Goal: Information Seeking & Learning: Learn about a topic

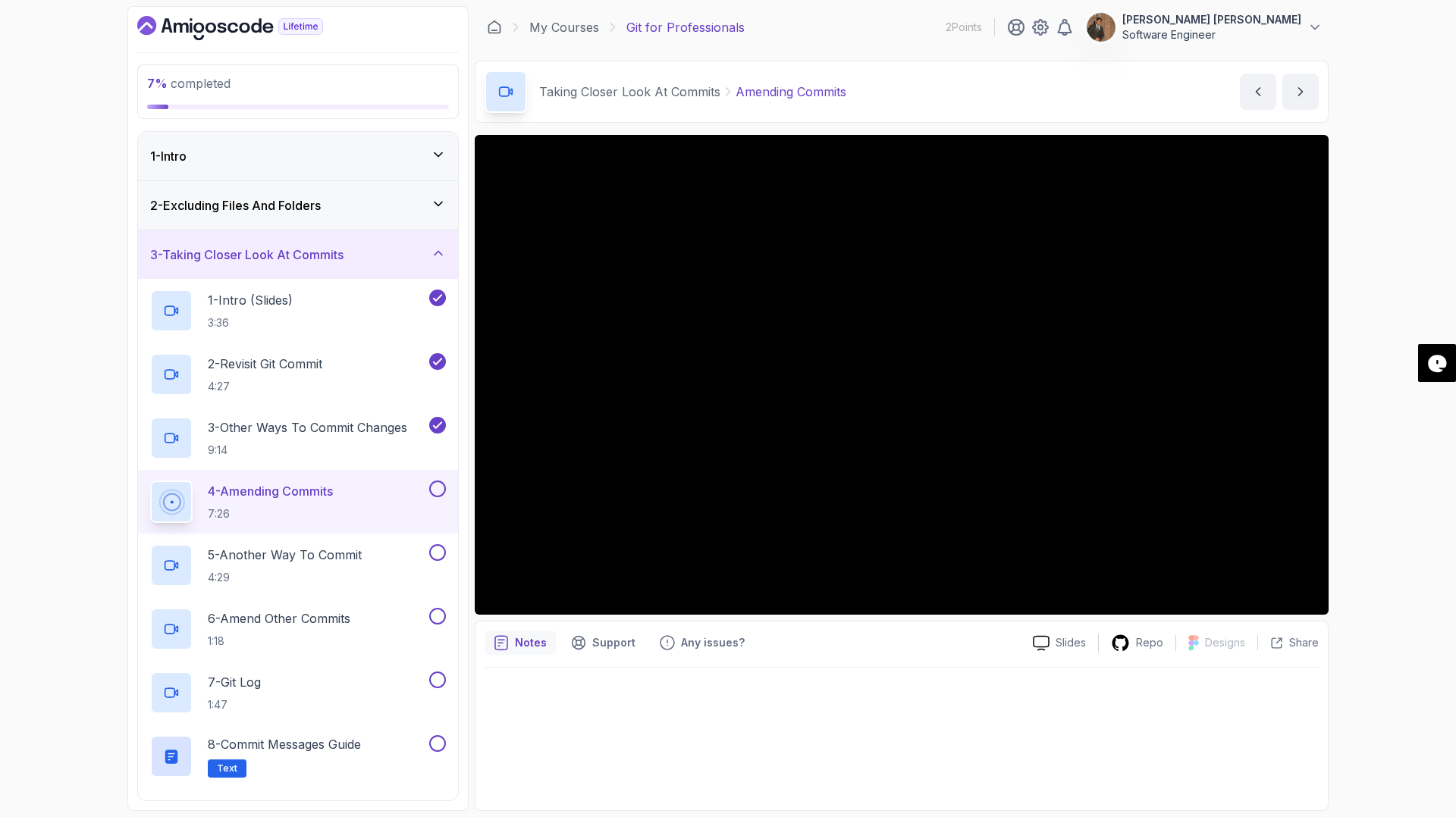
scroll to position [114, 0]
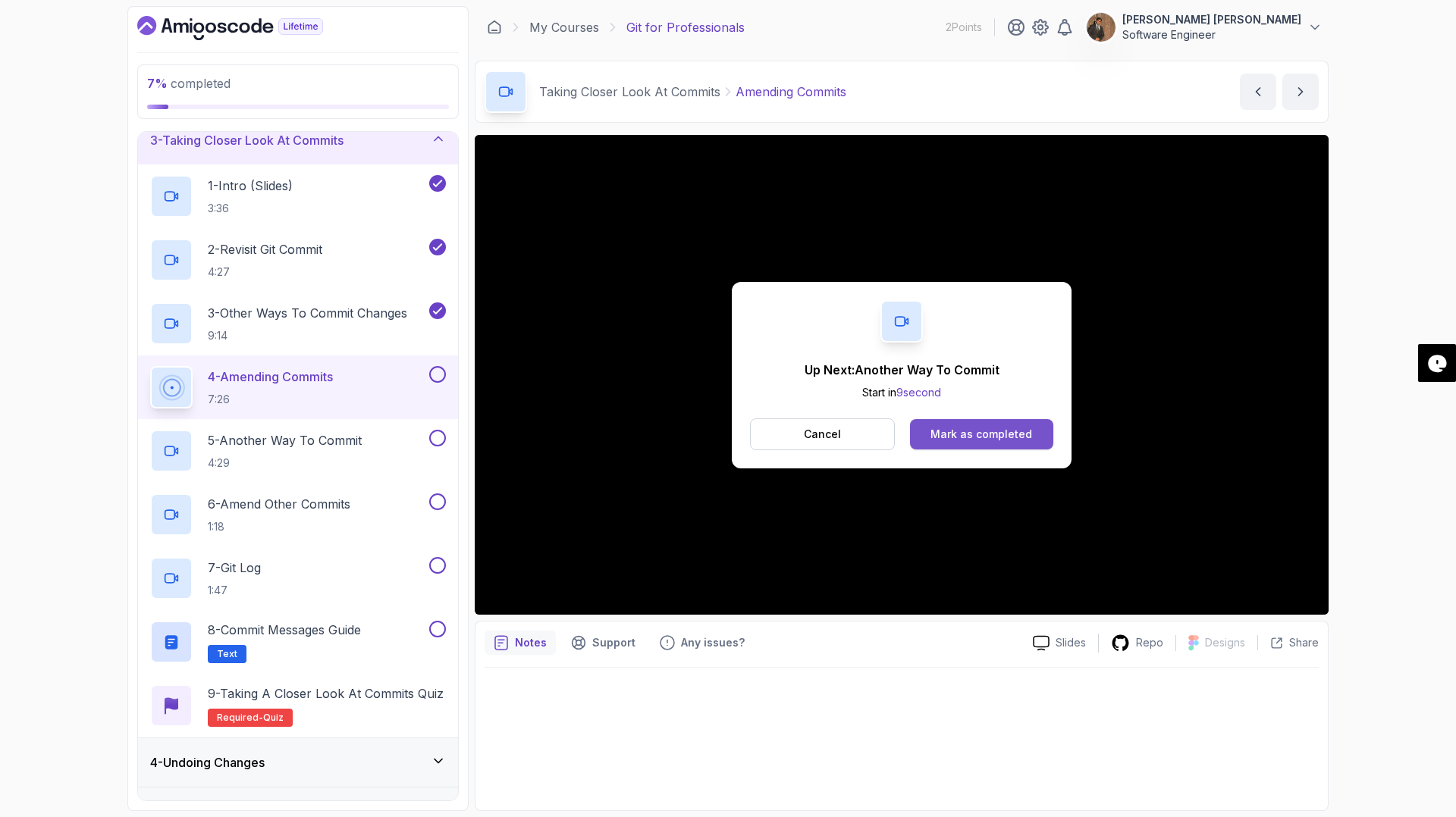
click at [980, 429] on div "Mark as completed" at bounding box center [981, 435] width 102 height 15
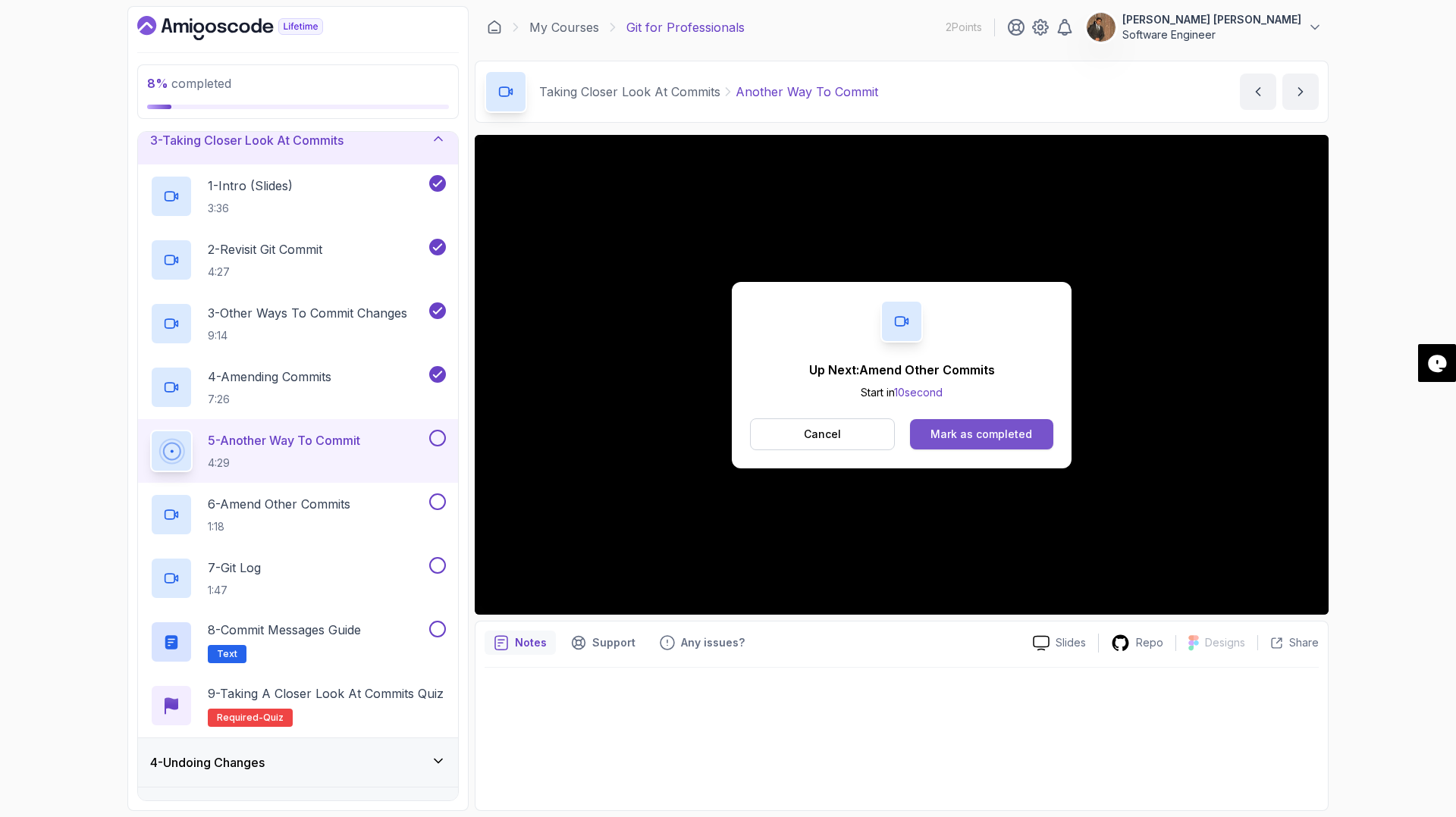
click at [986, 438] on div "Mark as completed" at bounding box center [981, 435] width 102 height 15
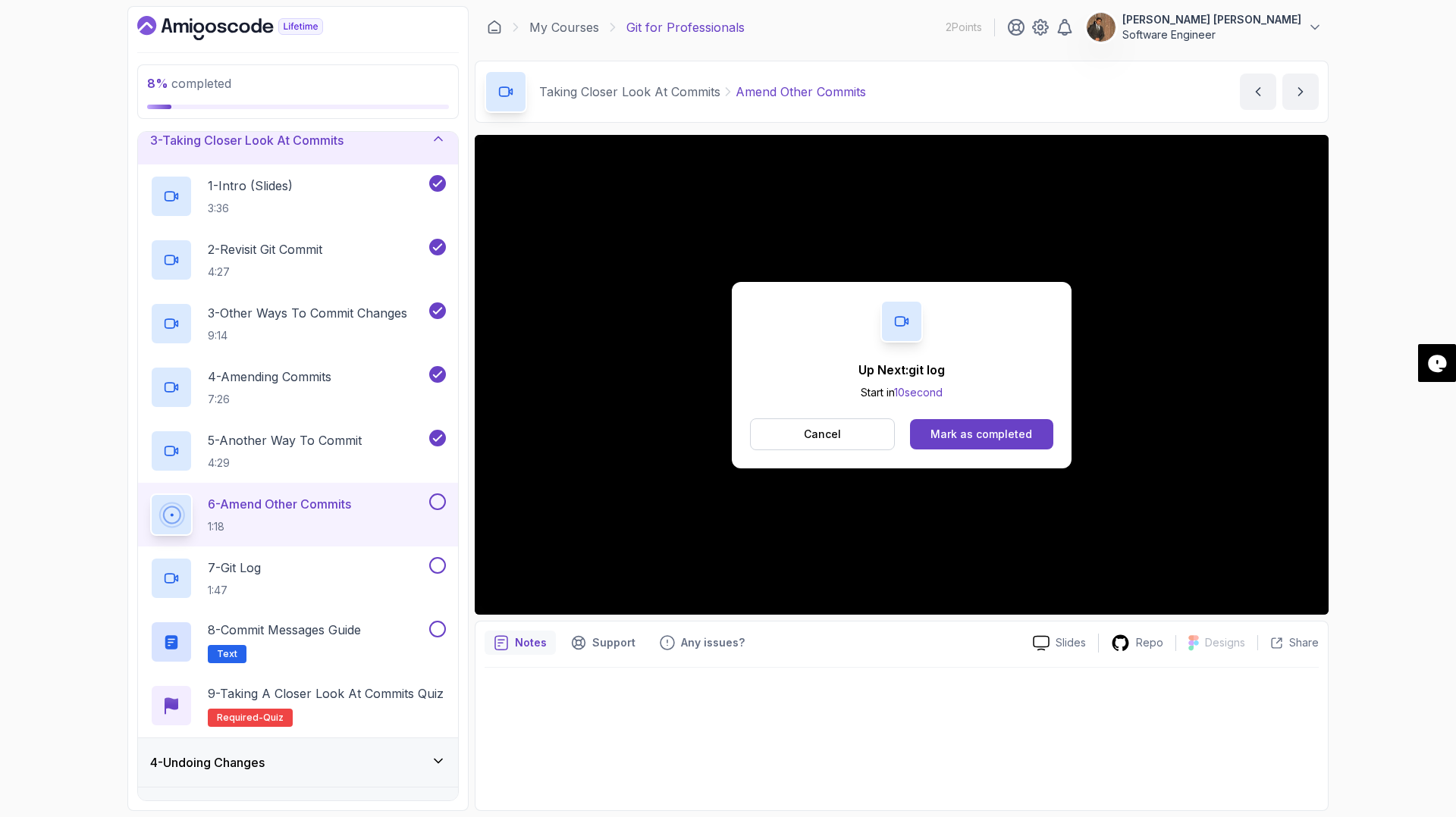
click at [961, 419] on div "Cancel Mark as completed" at bounding box center [902, 435] width 304 height 32
click at [964, 428] on div "Mark as completed" at bounding box center [981, 435] width 102 height 15
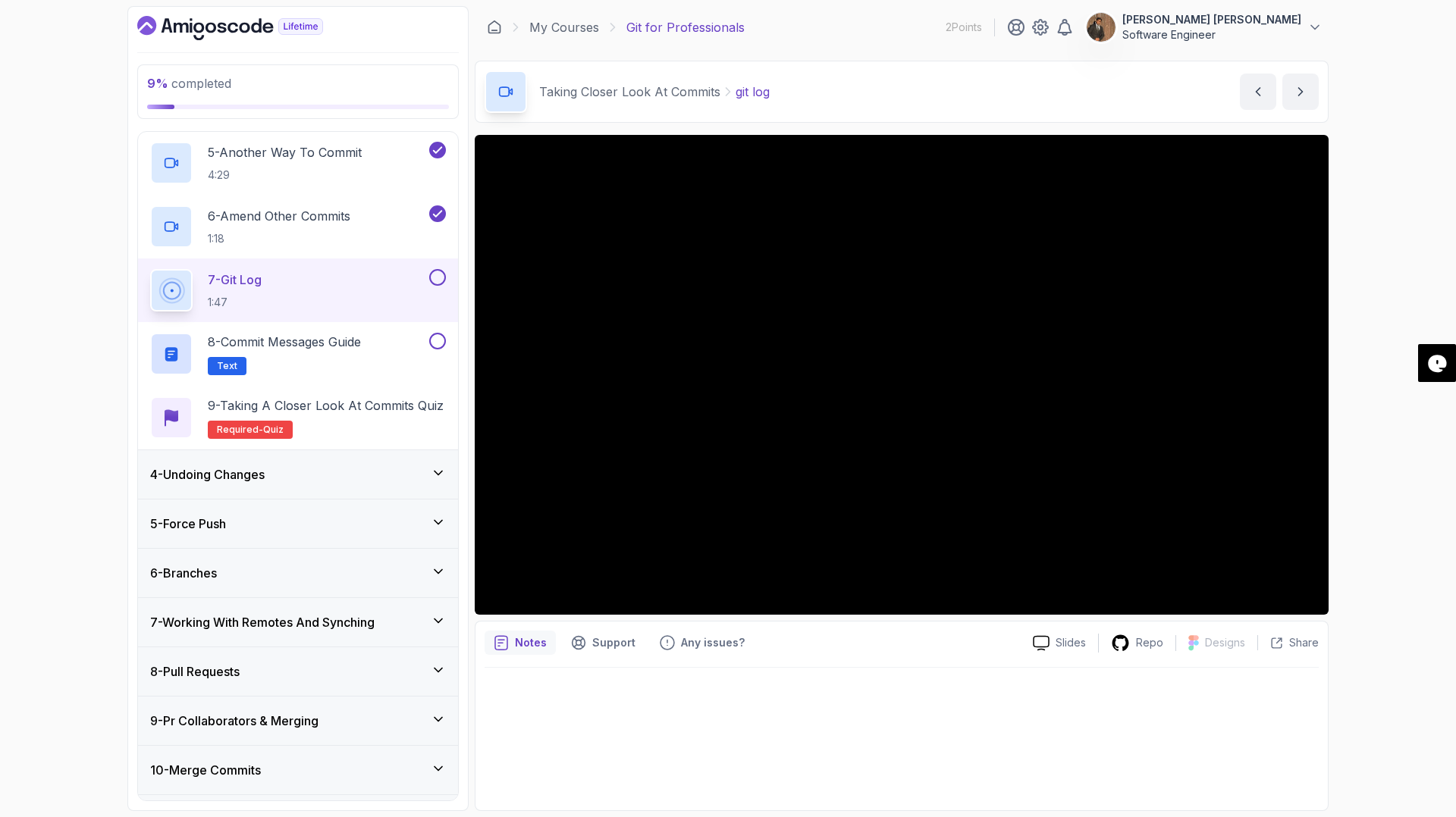
scroll to position [380, 0]
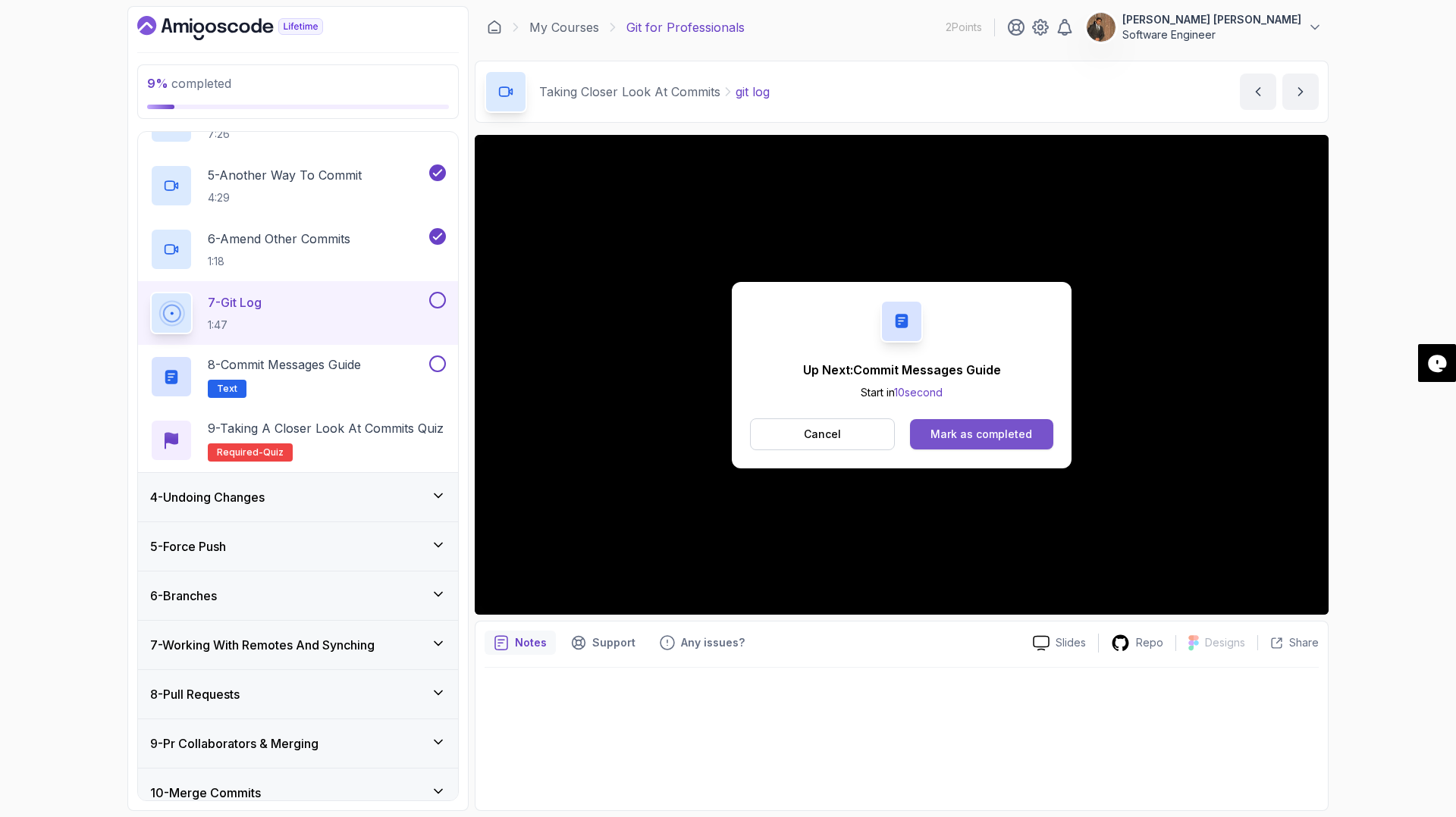
click at [964, 429] on div "Mark as completed" at bounding box center [981, 435] width 102 height 15
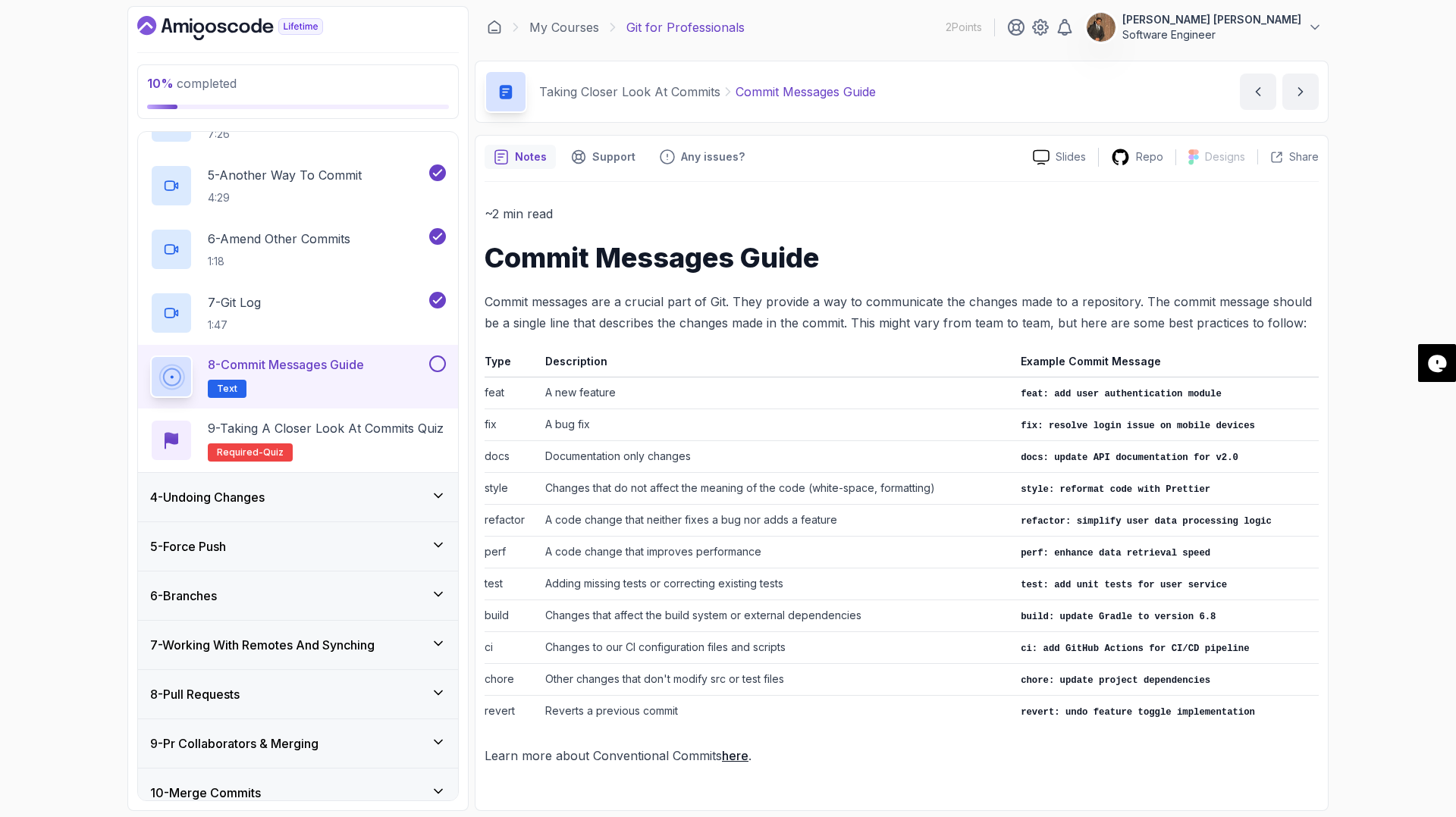
click at [619, 437] on td "A bug fix" at bounding box center [777, 425] width 475 height 32
click at [874, 295] on p "Commit messages are a crucial part of Git. They provide a way to communicate th…" at bounding box center [902, 312] width 834 height 42
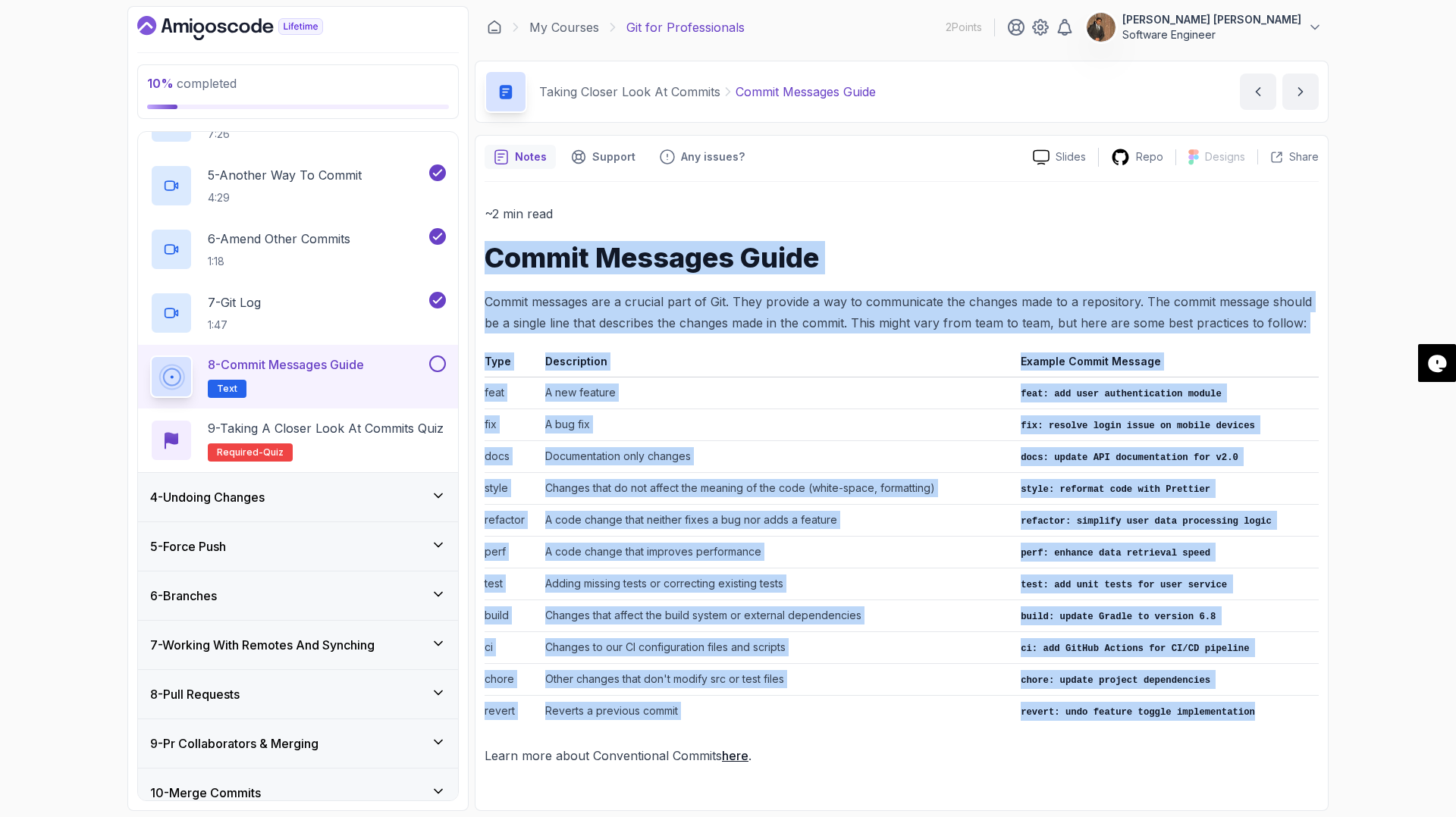
drag, startPoint x: 487, startPoint y: 250, endPoint x: 1257, endPoint y: 704, distance: 893.9
click at [1257, 704] on div "~2 min read Commit Messages Guide Commit messages are a crucial part of Git. Th…" at bounding box center [902, 485] width 834 height 563
copy div "Commit Messages Guide Commit messages are a crucial part of Git. They provide a…"
click at [1300, 92] on icon "next content" at bounding box center [1300, 92] width 15 height 15
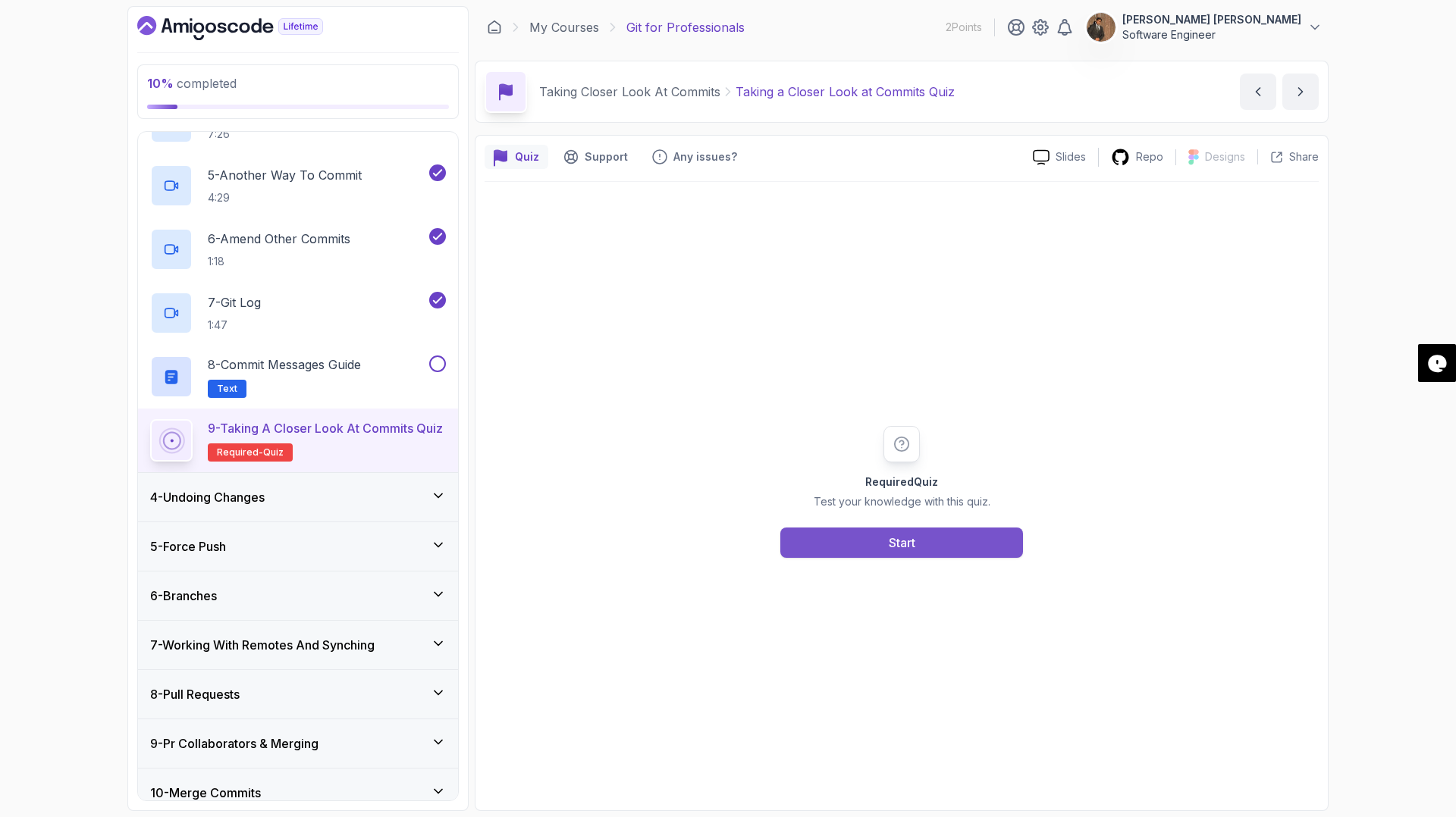
click at [926, 542] on button "Start" at bounding box center [901, 543] width 243 height 30
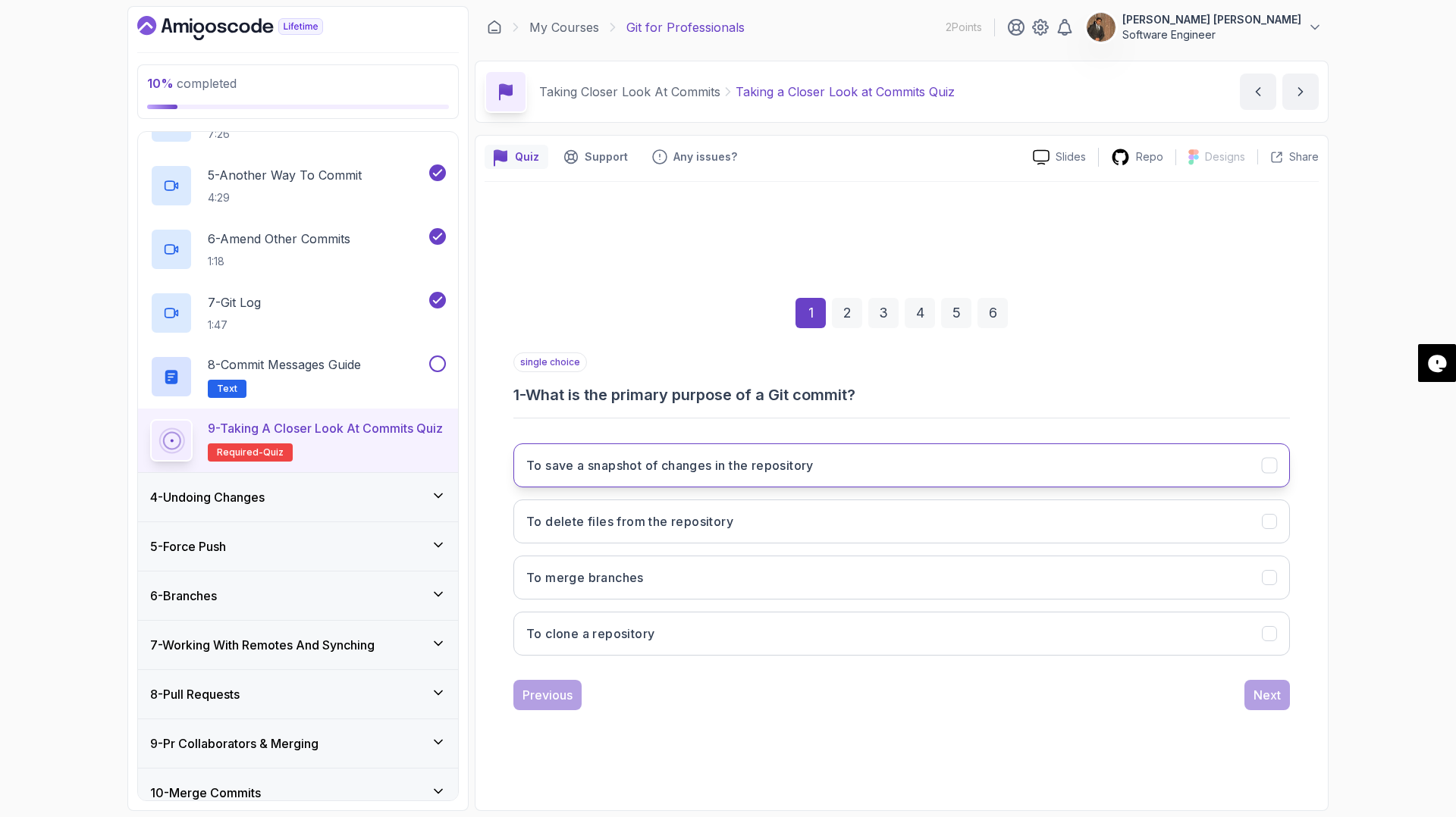
click at [766, 469] on h3 "To save a snapshot of changes in the repository" at bounding box center [670, 466] width 288 height 19
click at [1265, 690] on div "Next" at bounding box center [1267, 695] width 27 height 19
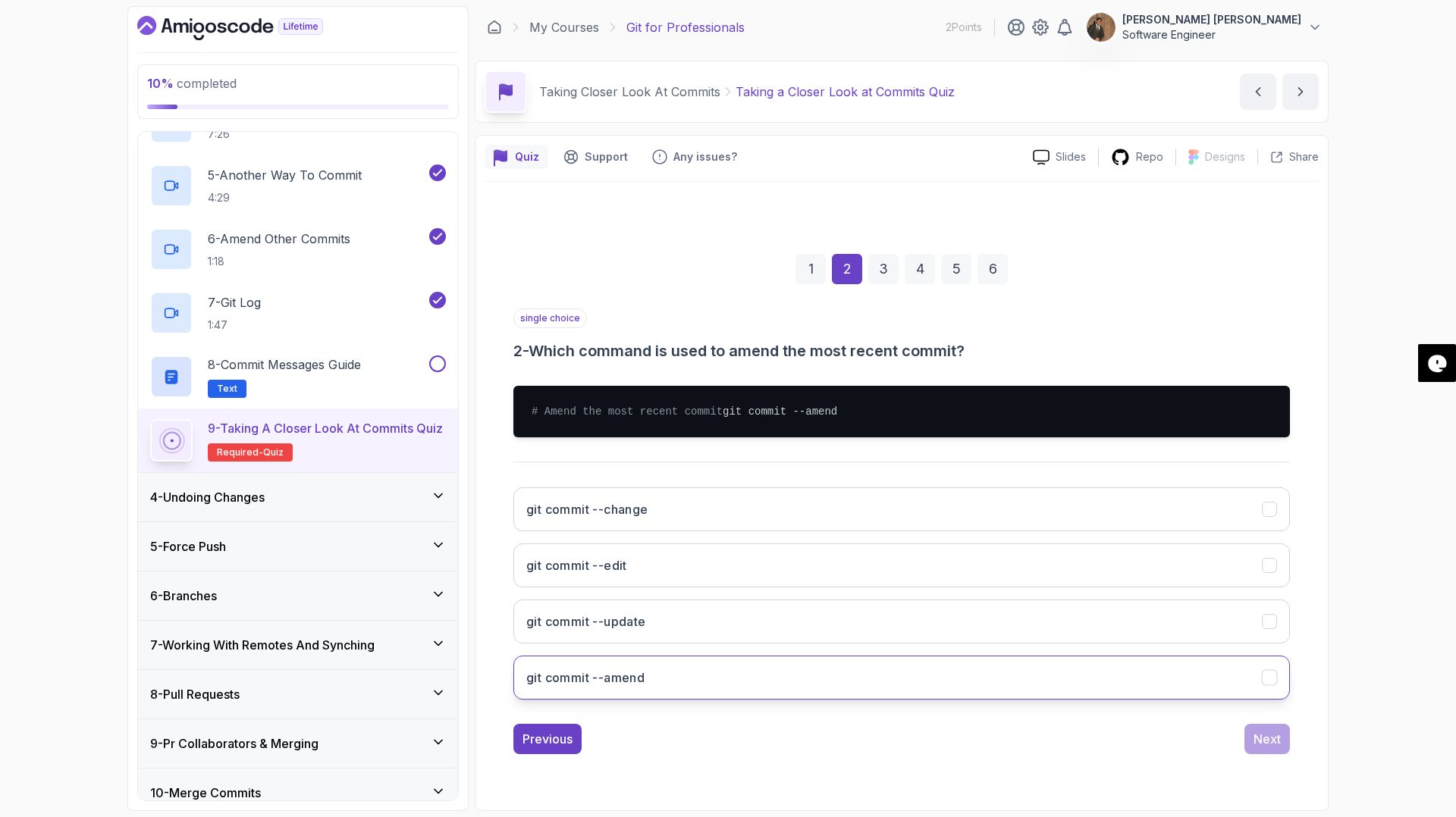
click at [703, 681] on button "git commit --amend" at bounding box center [902, 677] width 777 height 44
click at [1270, 748] on div "Next" at bounding box center [1267, 739] width 27 height 19
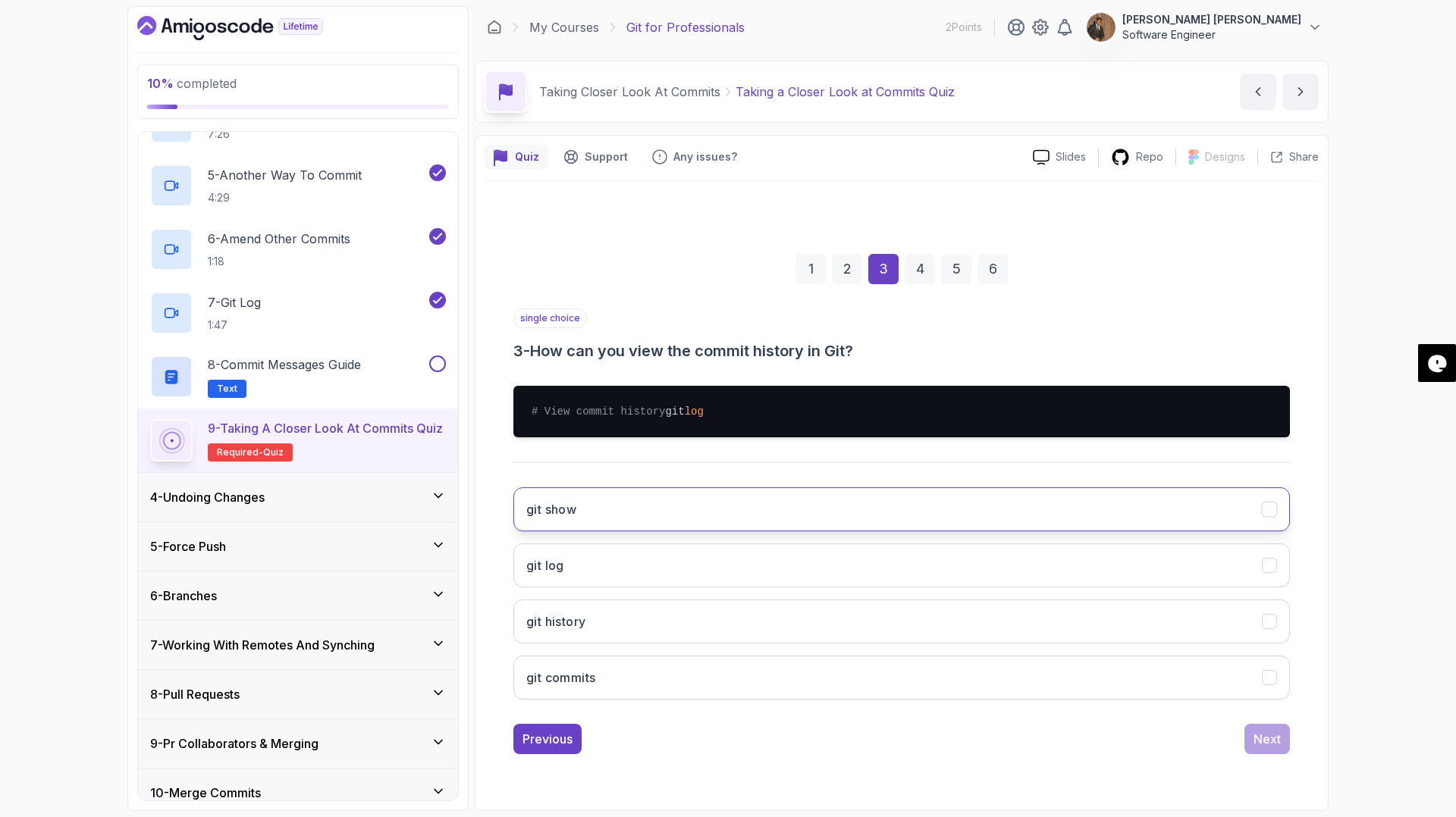
click at [744, 529] on button "git show" at bounding box center [902, 509] width 777 height 44
click at [967, 583] on button "git log" at bounding box center [902, 566] width 777 height 44
click at [1271, 748] on div "Next" at bounding box center [1267, 739] width 27 height 19
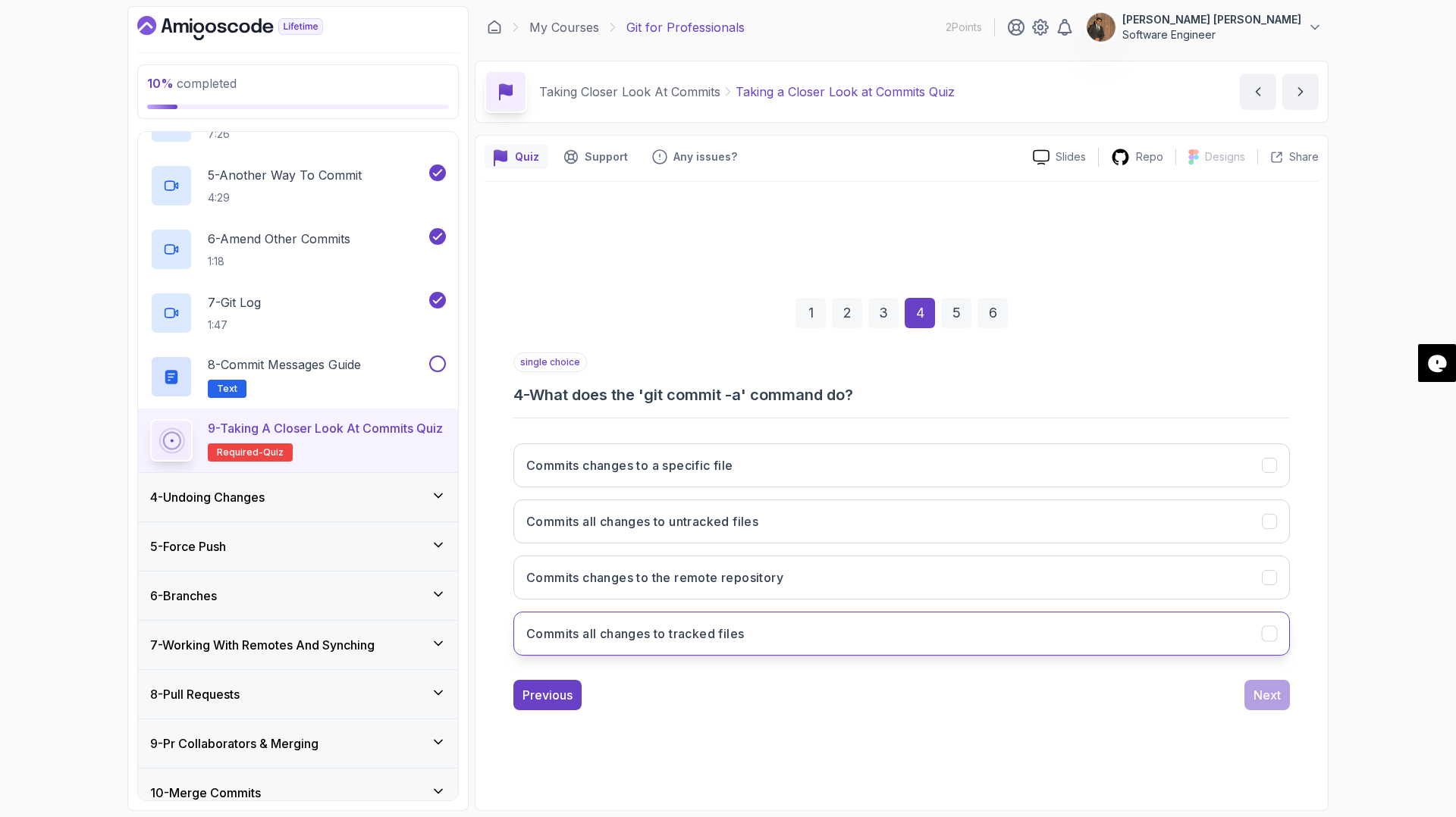
click at [736, 647] on button "Commits all changes to tracked files" at bounding box center [902, 633] width 777 height 44
click at [1254, 693] on div "Next" at bounding box center [1267, 695] width 27 height 19
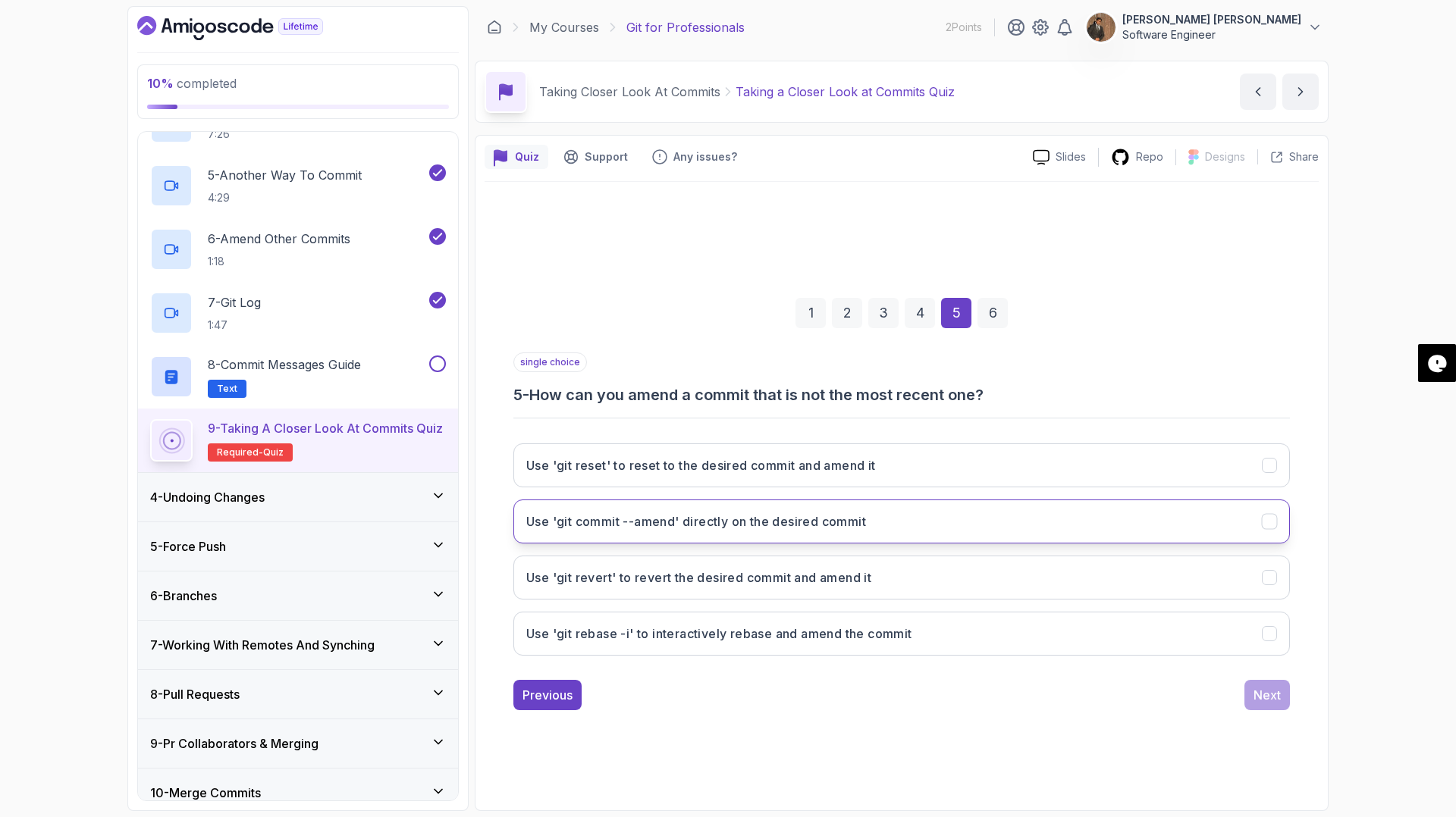
click at [1270, 520] on icon "Use 'git commit --amend' directly on the desired commit" at bounding box center [1270, 521] width 14 height 14
click at [1266, 699] on div "Next" at bounding box center [1267, 695] width 27 height 19
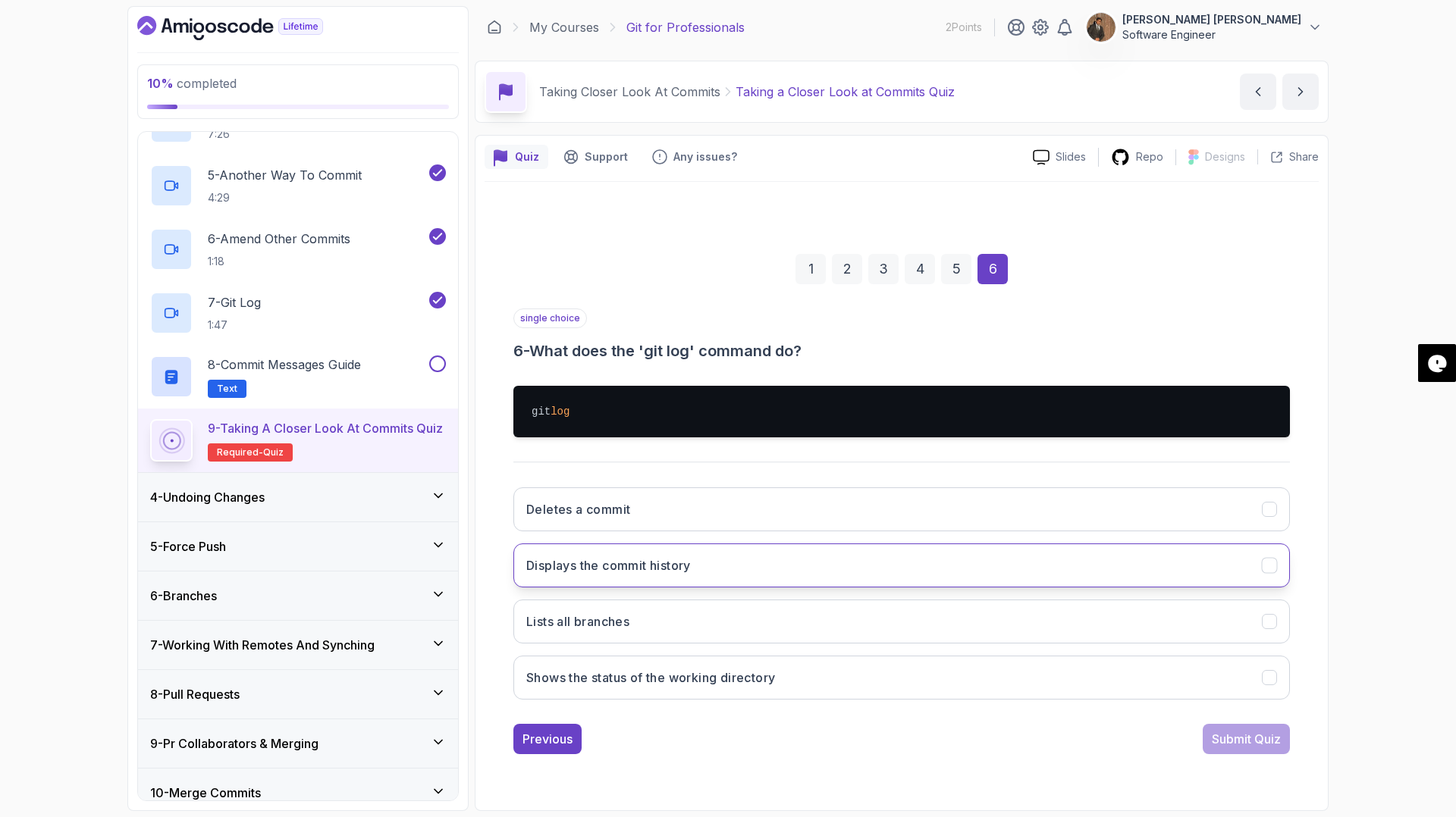
click at [901, 568] on button "Displays the commit history" at bounding box center [902, 566] width 777 height 44
click at [1217, 740] on div "Submit Quiz" at bounding box center [1247, 739] width 69 height 19
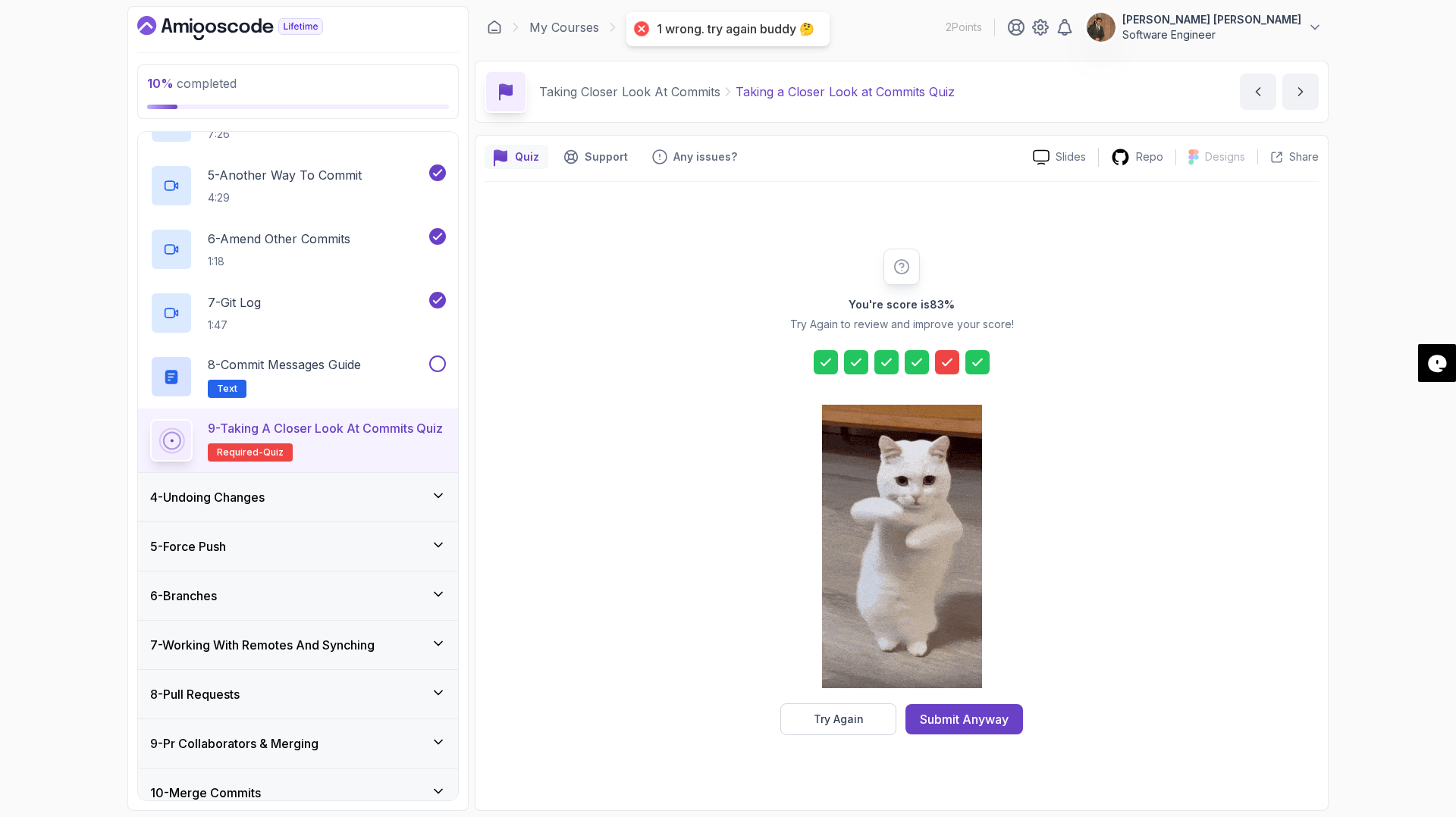
click at [948, 353] on div at bounding box center [947, 362] width 25 height 25
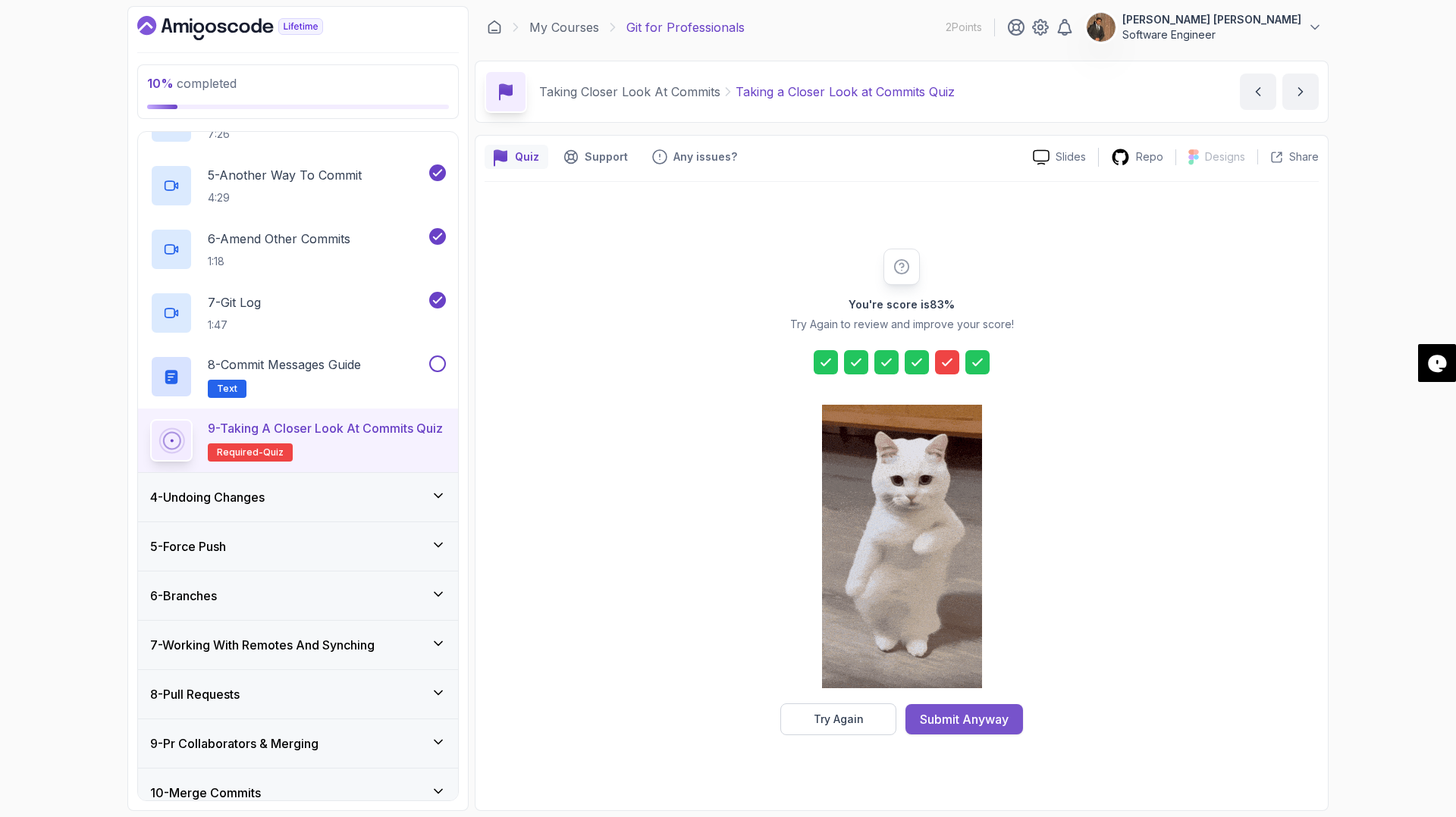
click at [964, 716] on div "Submit Anyway" at bounding box center [964, 720] width 89 height 19
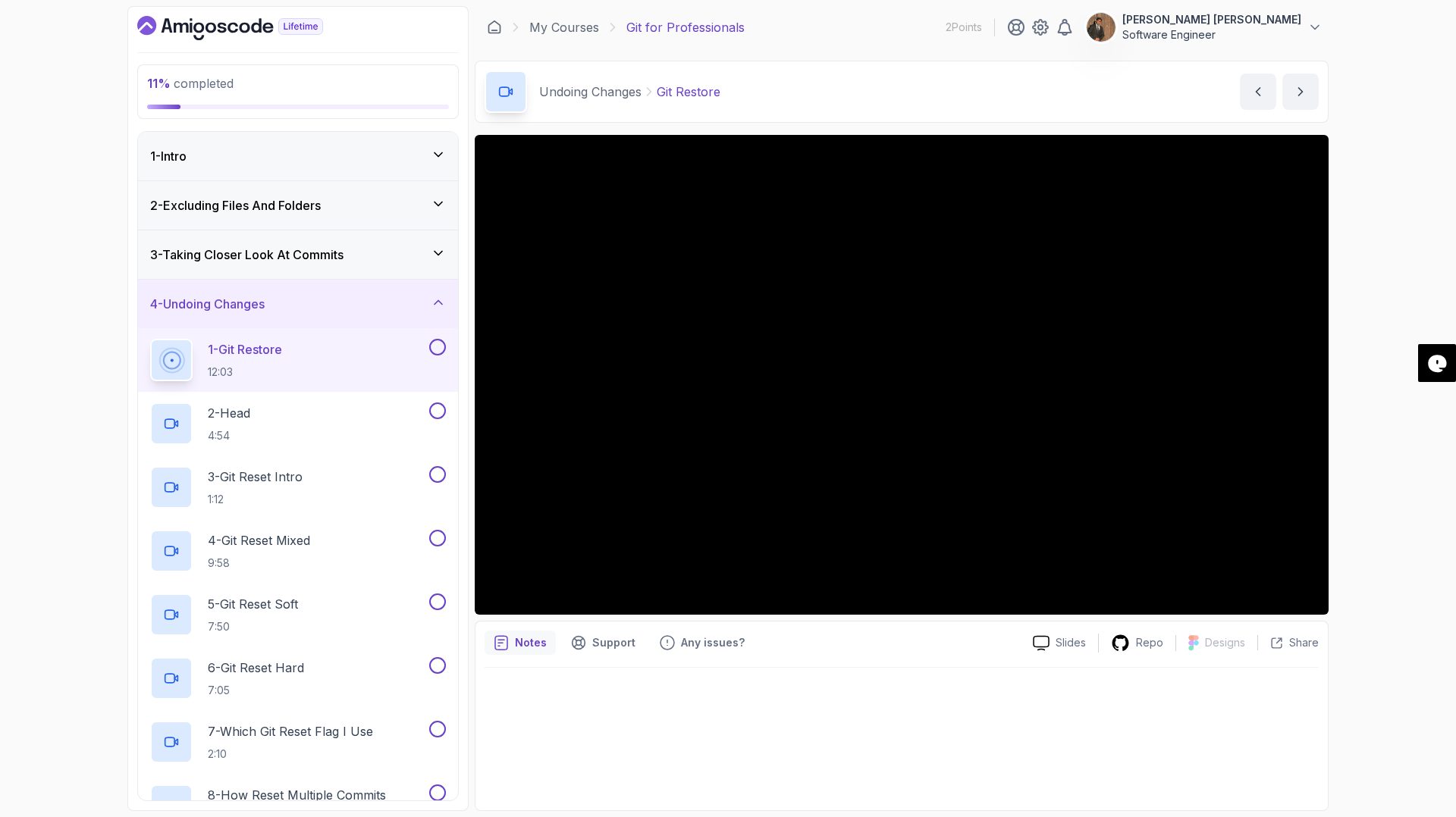
click at [536, 649] on p "Notes" at bounding box center [531, 643] width 32 height 15
click at [506, 646] on icon "notes button" at bounding box center [502, 643] width 15 height 15
click at [521, 645] on p "Notes" at bounding box center [531, 643] width 32 height 15
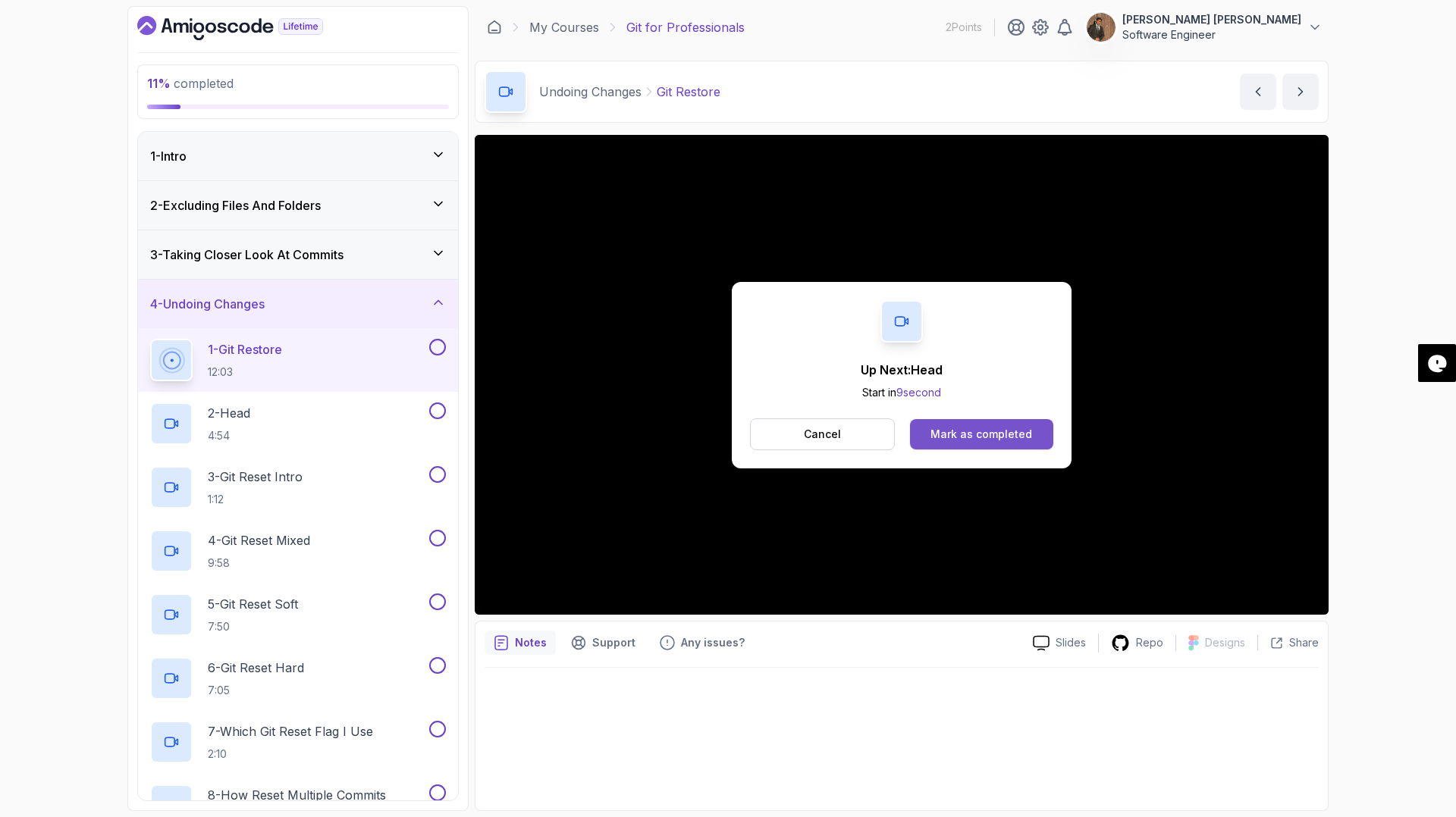
click at [1024, 434] on div "Mark as completed" at bounding box center [981, 435] width 102 height 15
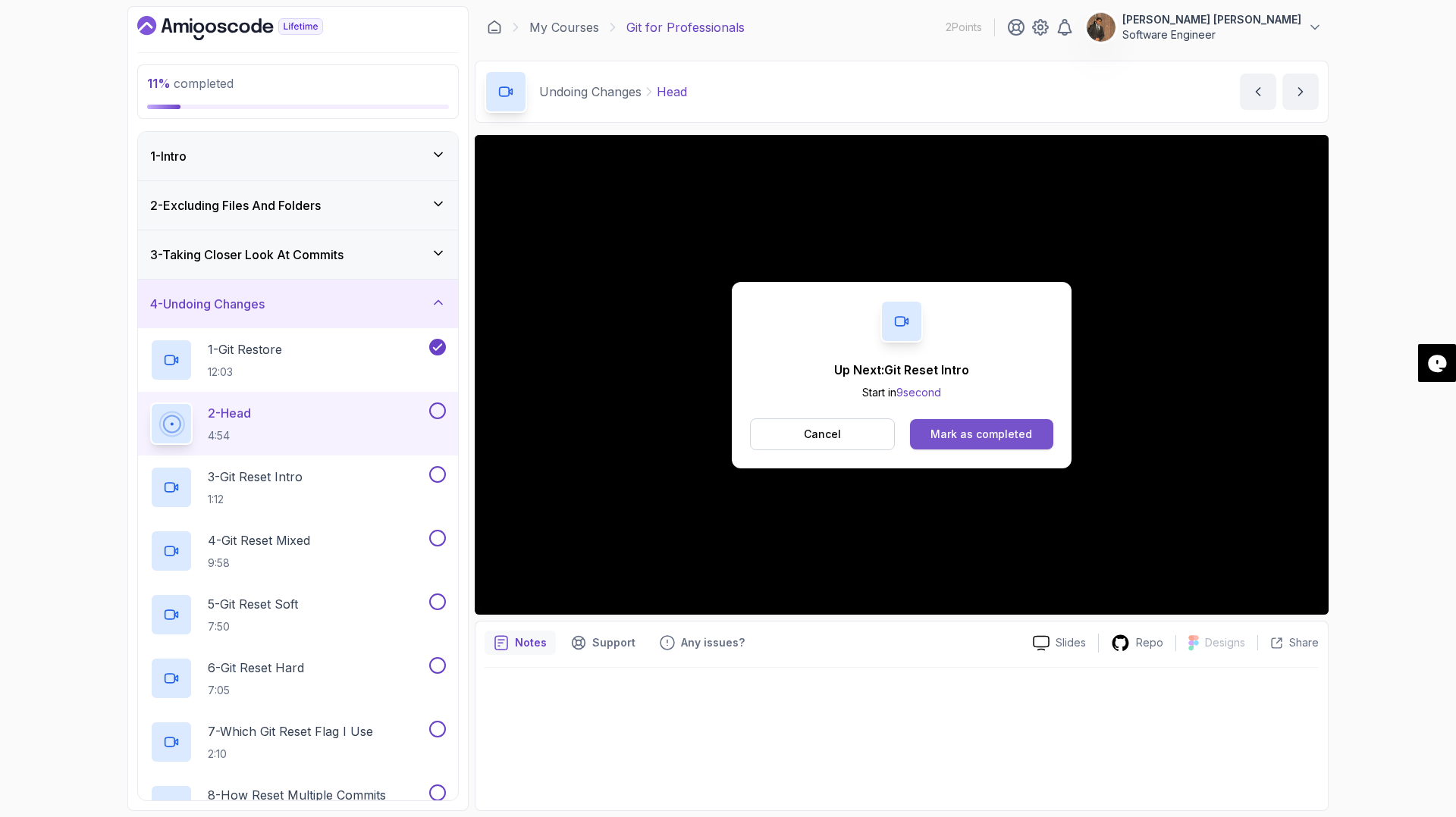
click at [963, 432] on div "Mark as completed" at bounding box center [981, 435] width 102 height 15
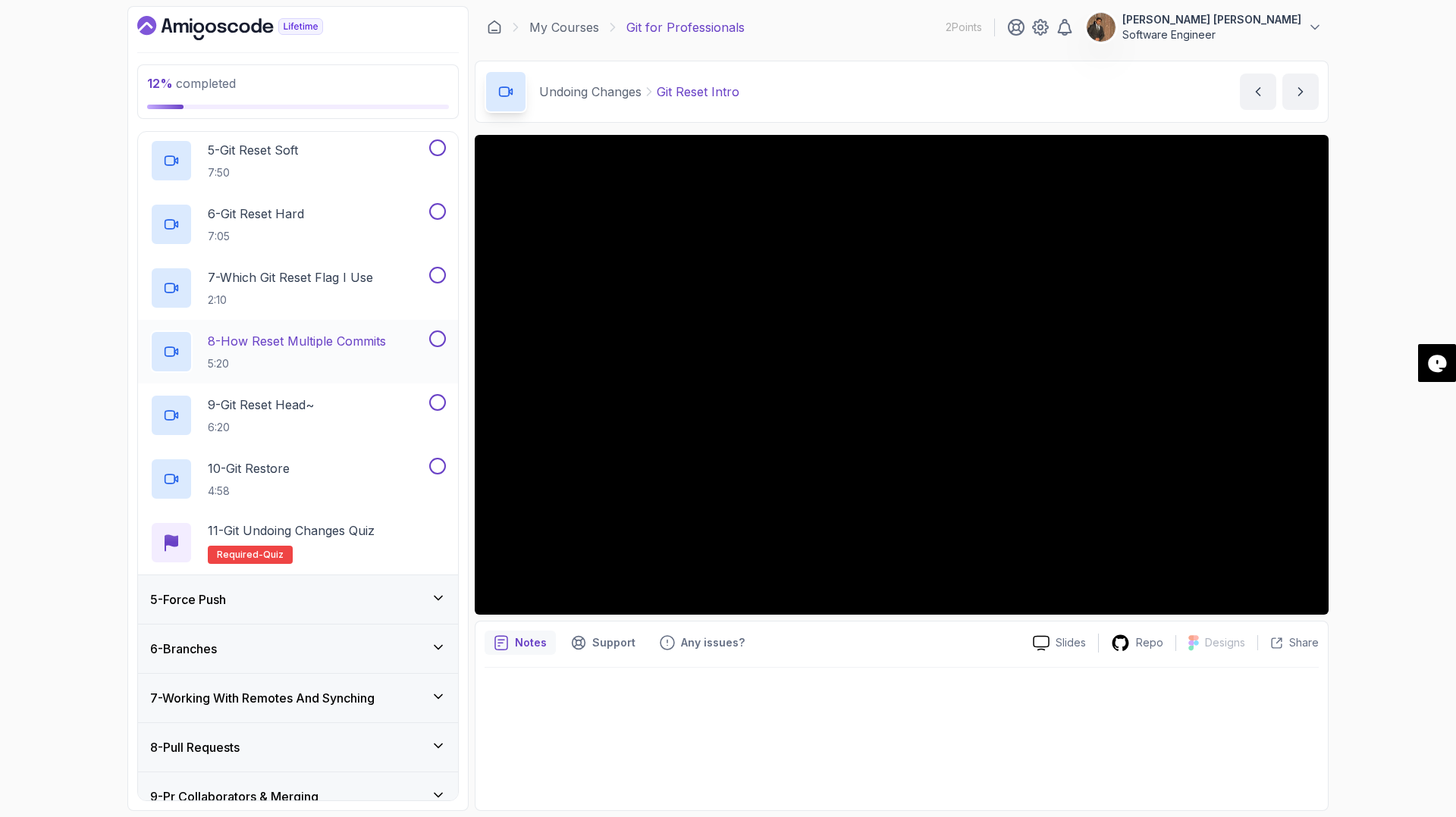
scroll to position [493, 0]
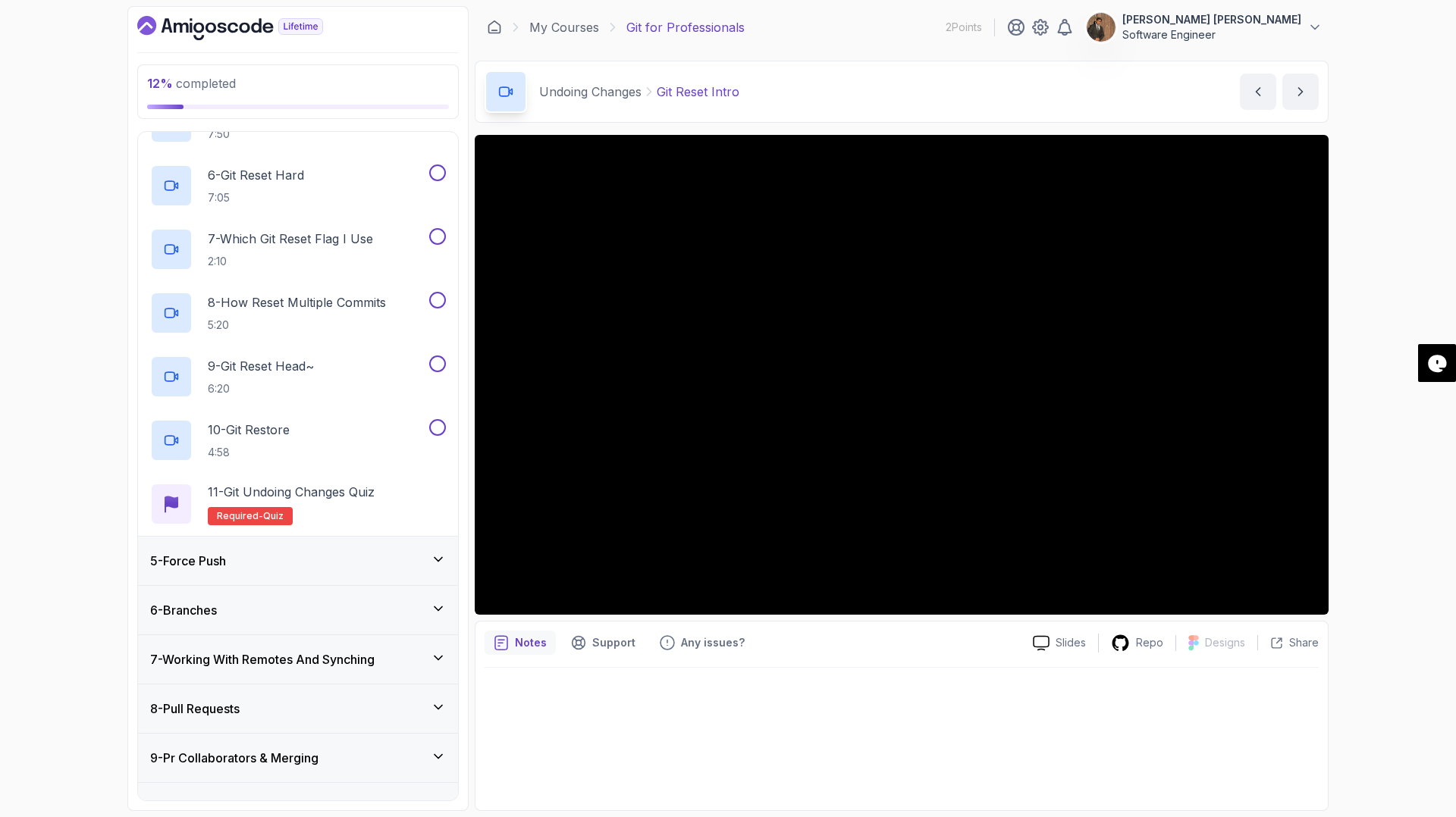
click at [322, 557] on div "5 - Force Push" at bounding box center [298, 562] width 296 height 19
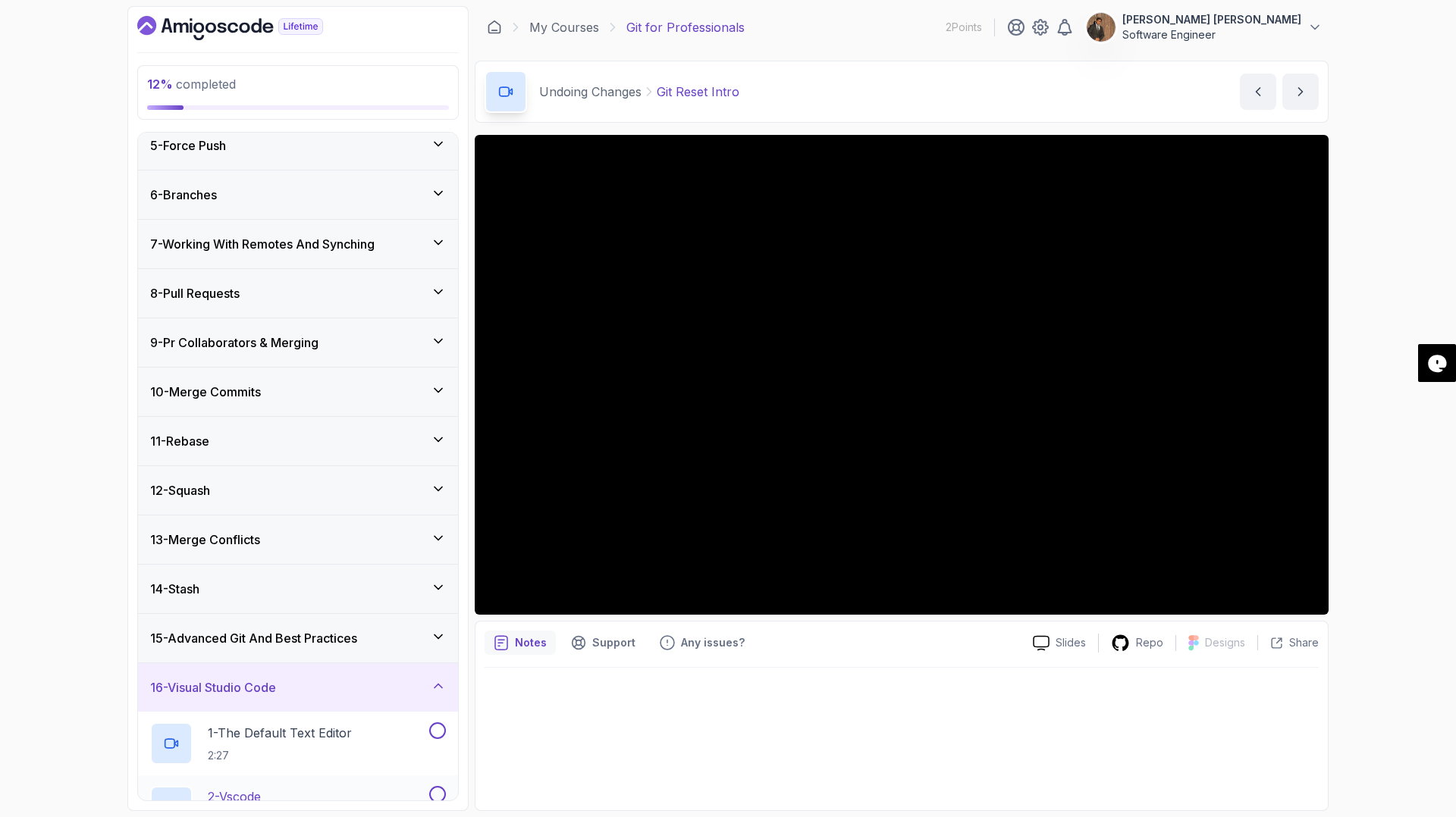
scroll to position [151, 0]
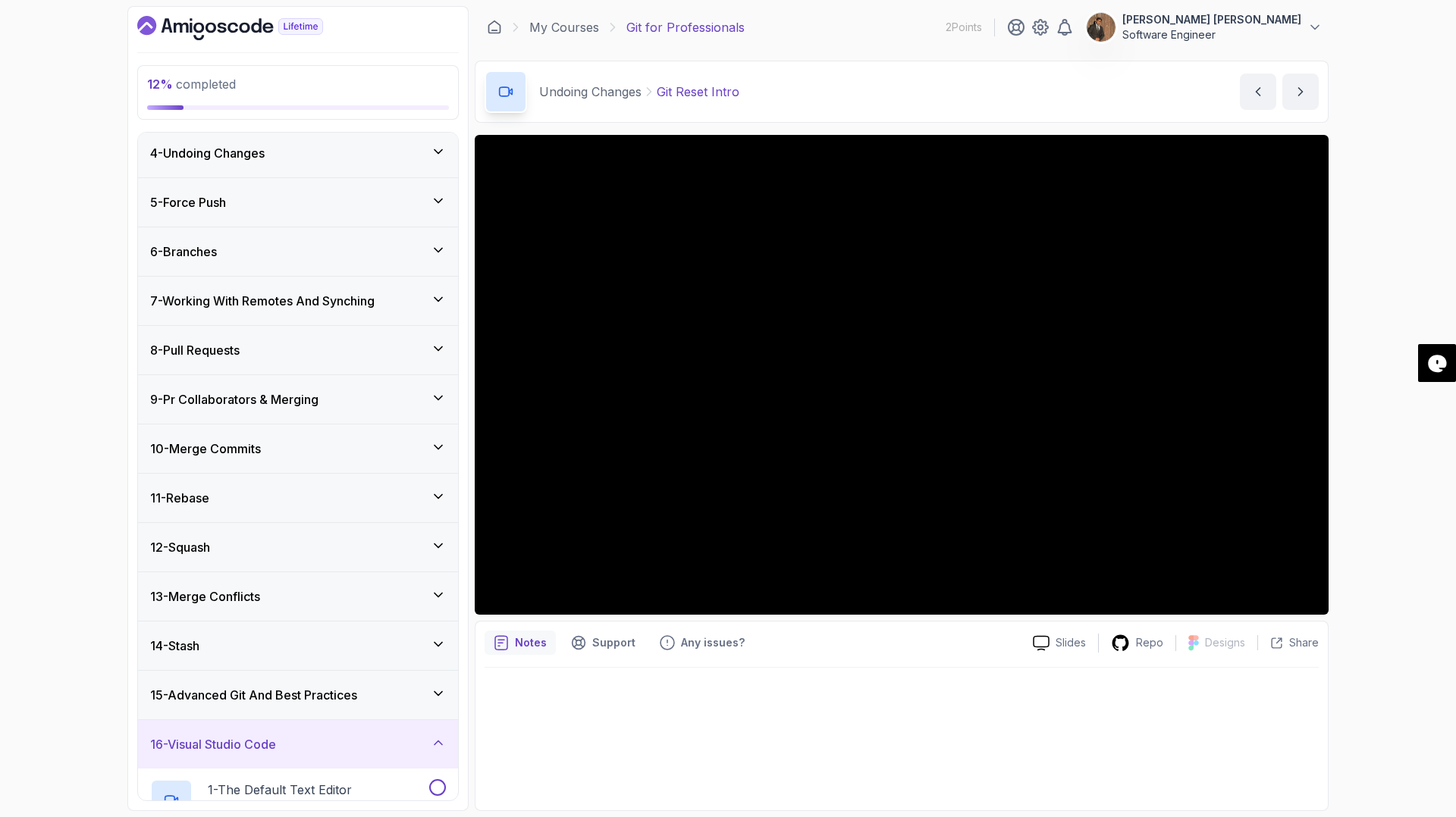
click at [359, 590] on div "13 - Merge Conflicts" at bounding box center [298, 597] width 296 height 19
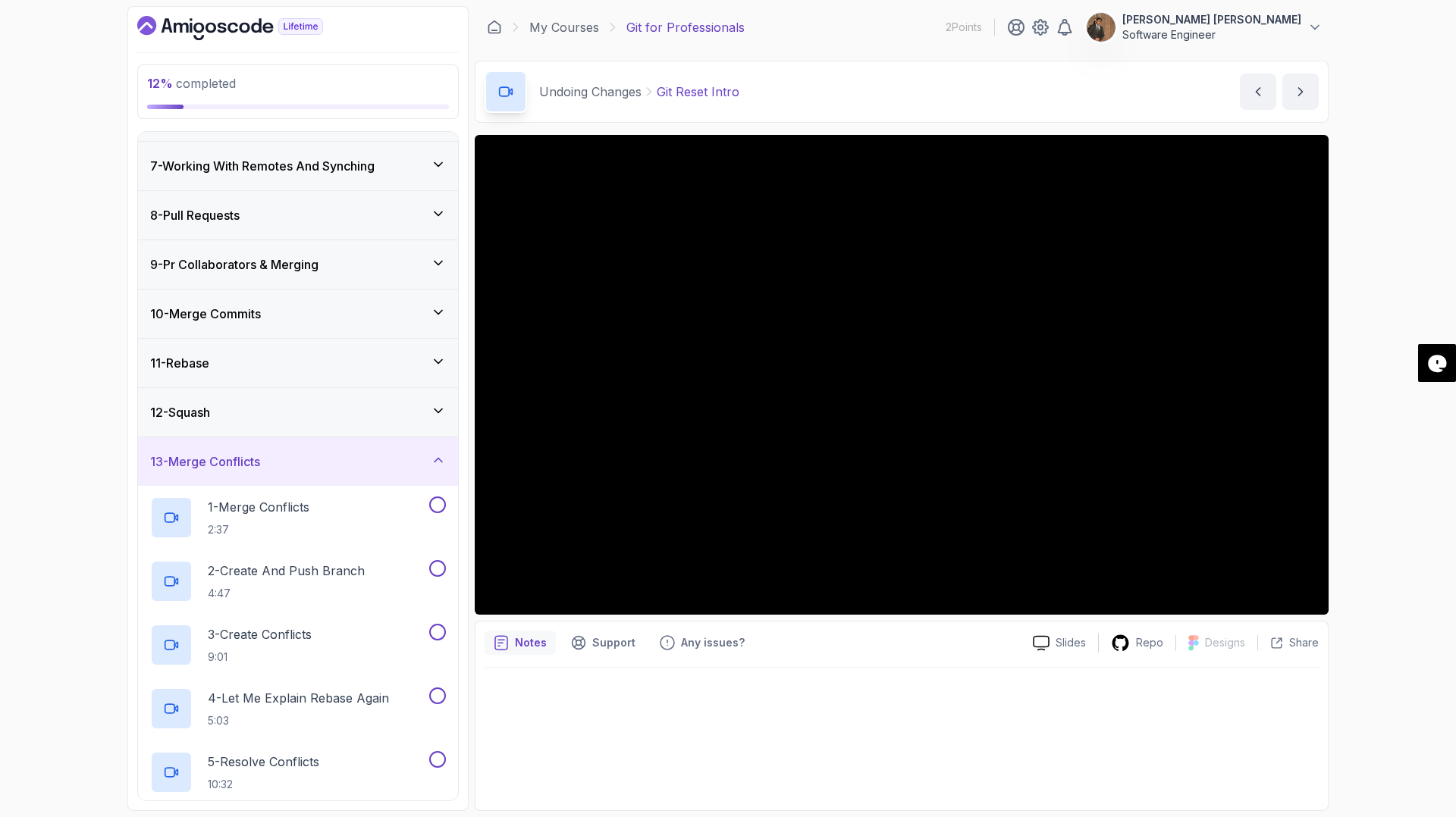
scroll to position [282, 0]
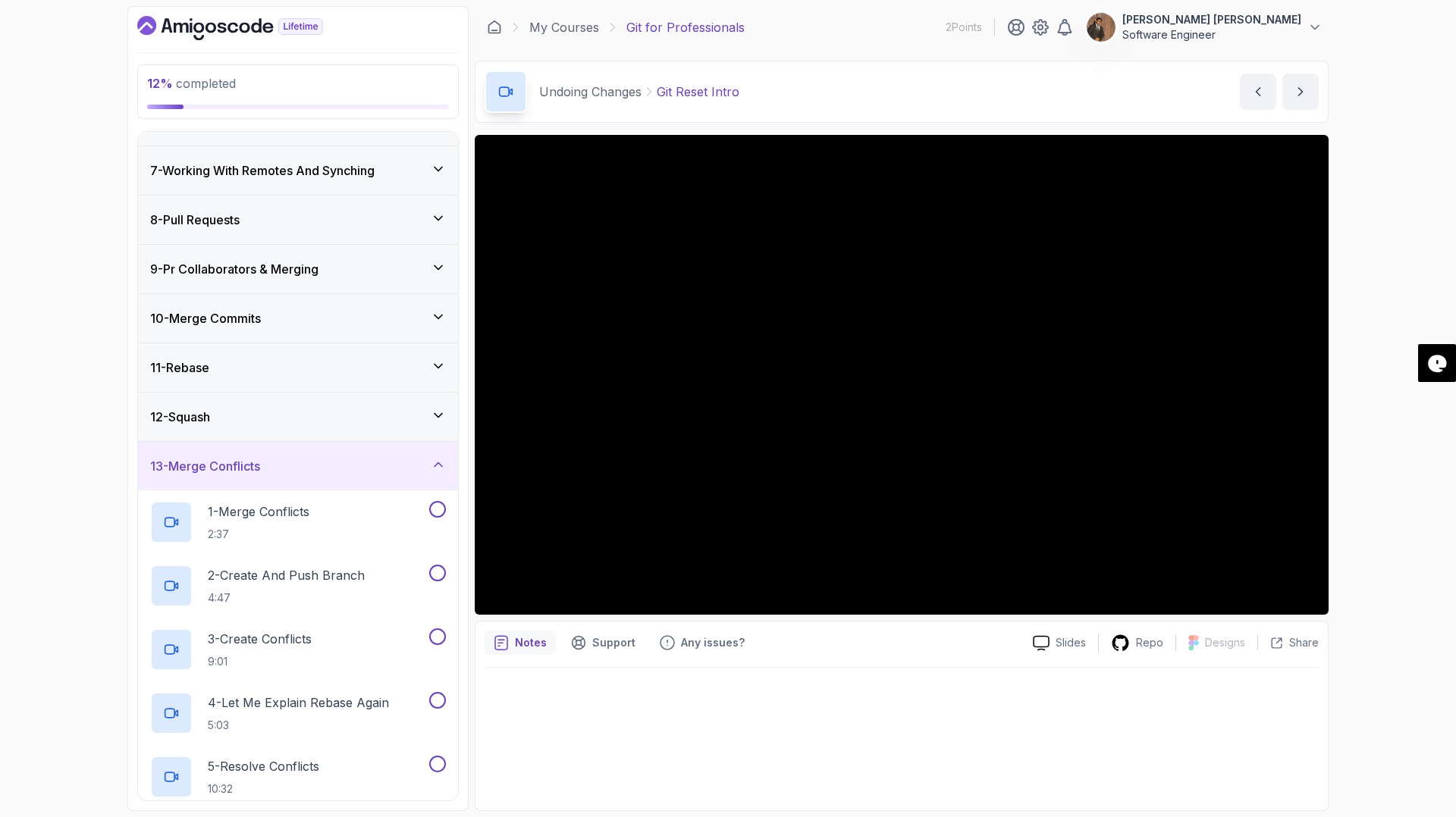
click at [438, 462] on icon at bounding box center [438, 465] width 15 height 15
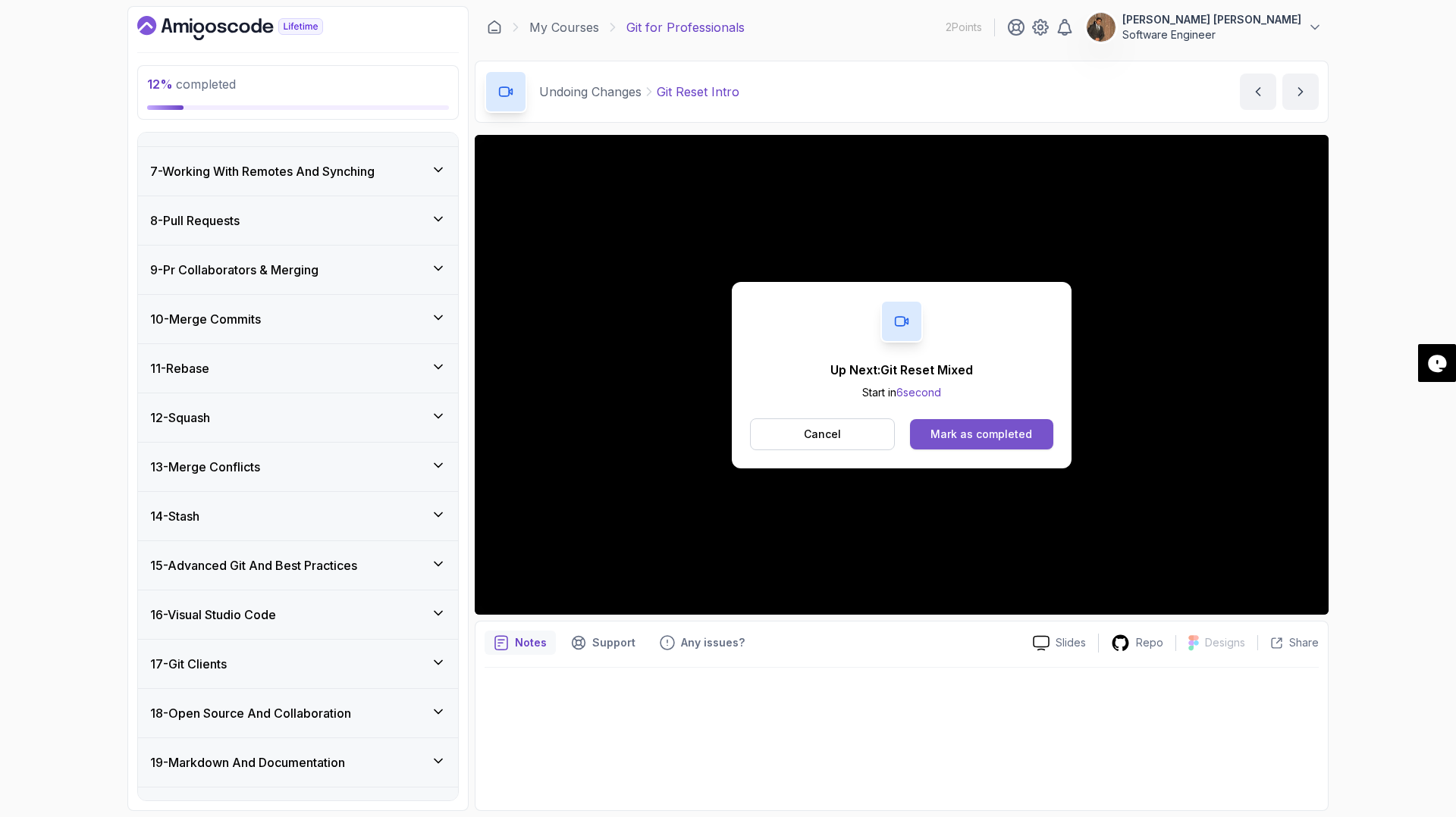
click at [984, 430] on div "Mark as completed" at bounding box center [981, 435] width 102 height 15
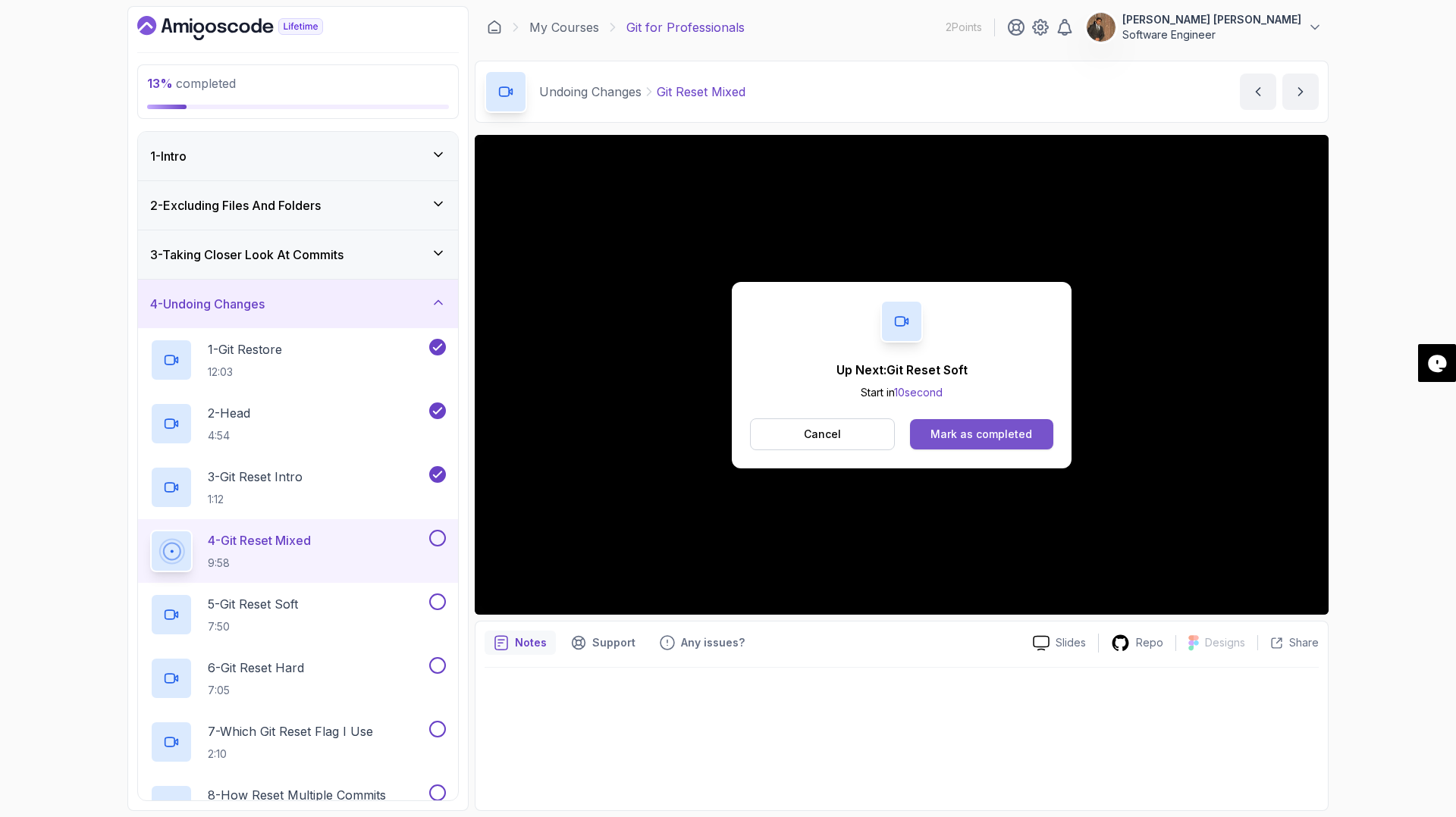
click at [997, 435] on div "Mark as completed" at bounding box center [981, 435] width 102 height 15
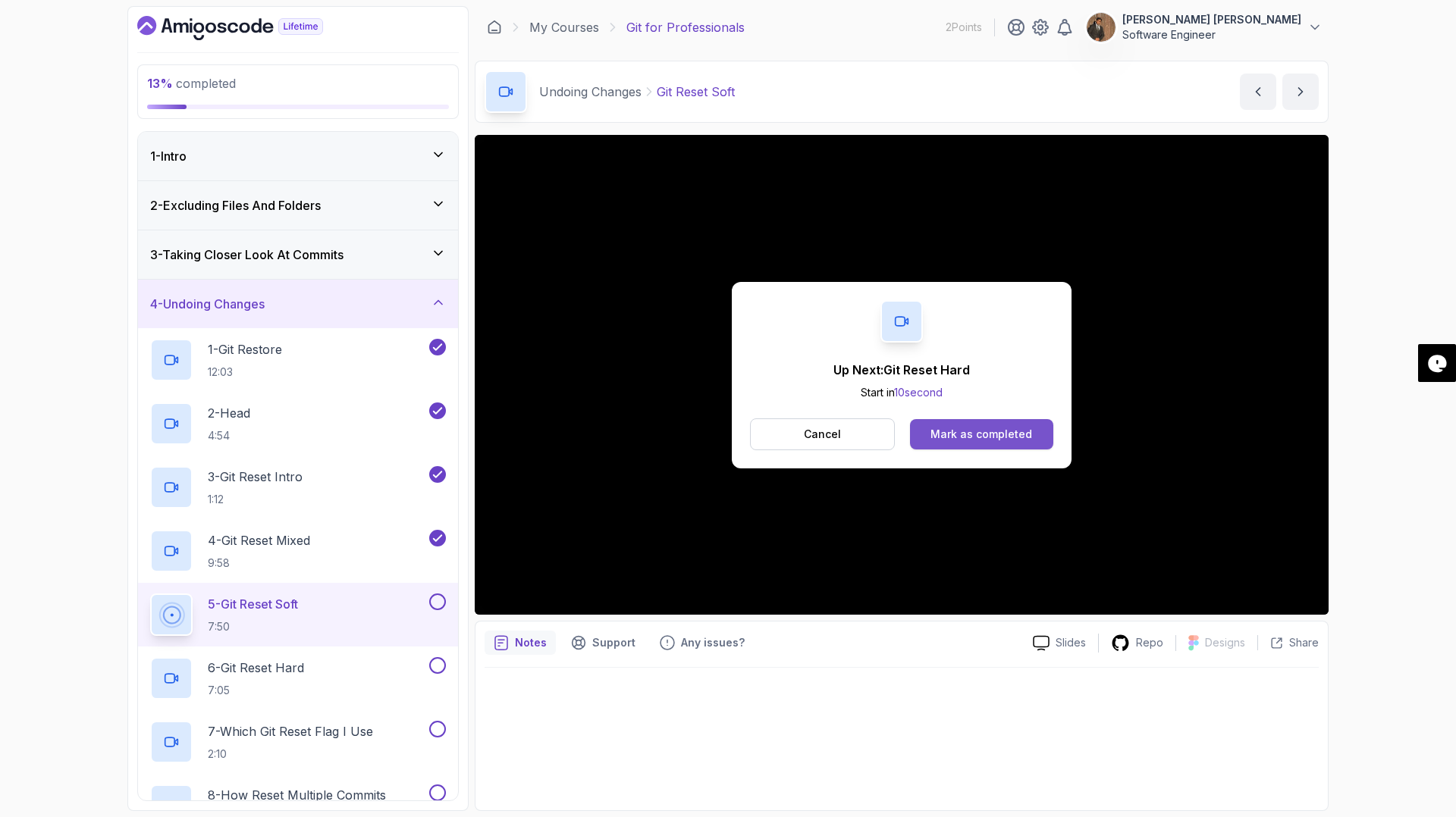
click at [997, 433] on div "Mark as completed" at bounding box center [981, 435] width 102 height 15
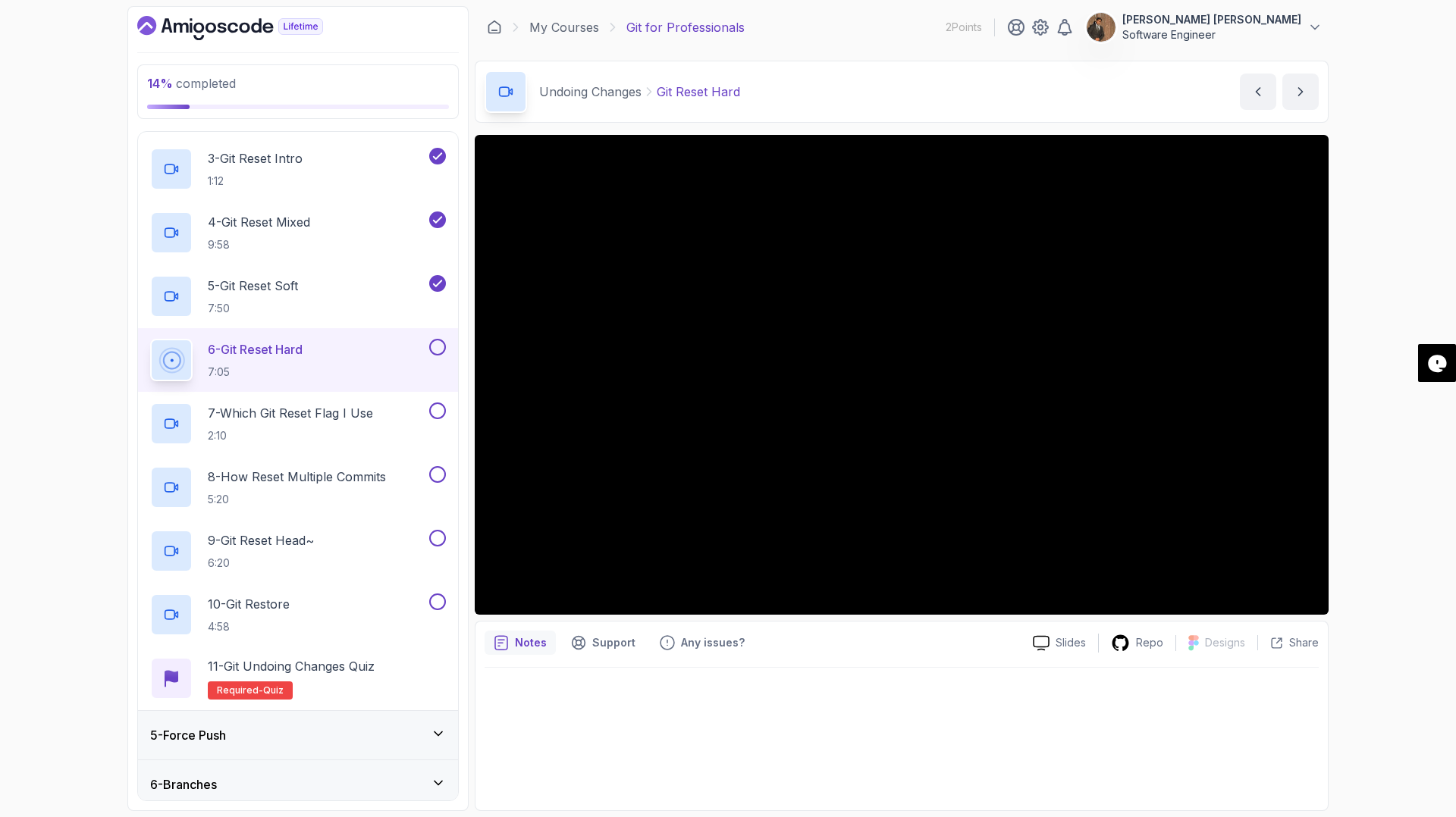
scroll to position [321, 0]
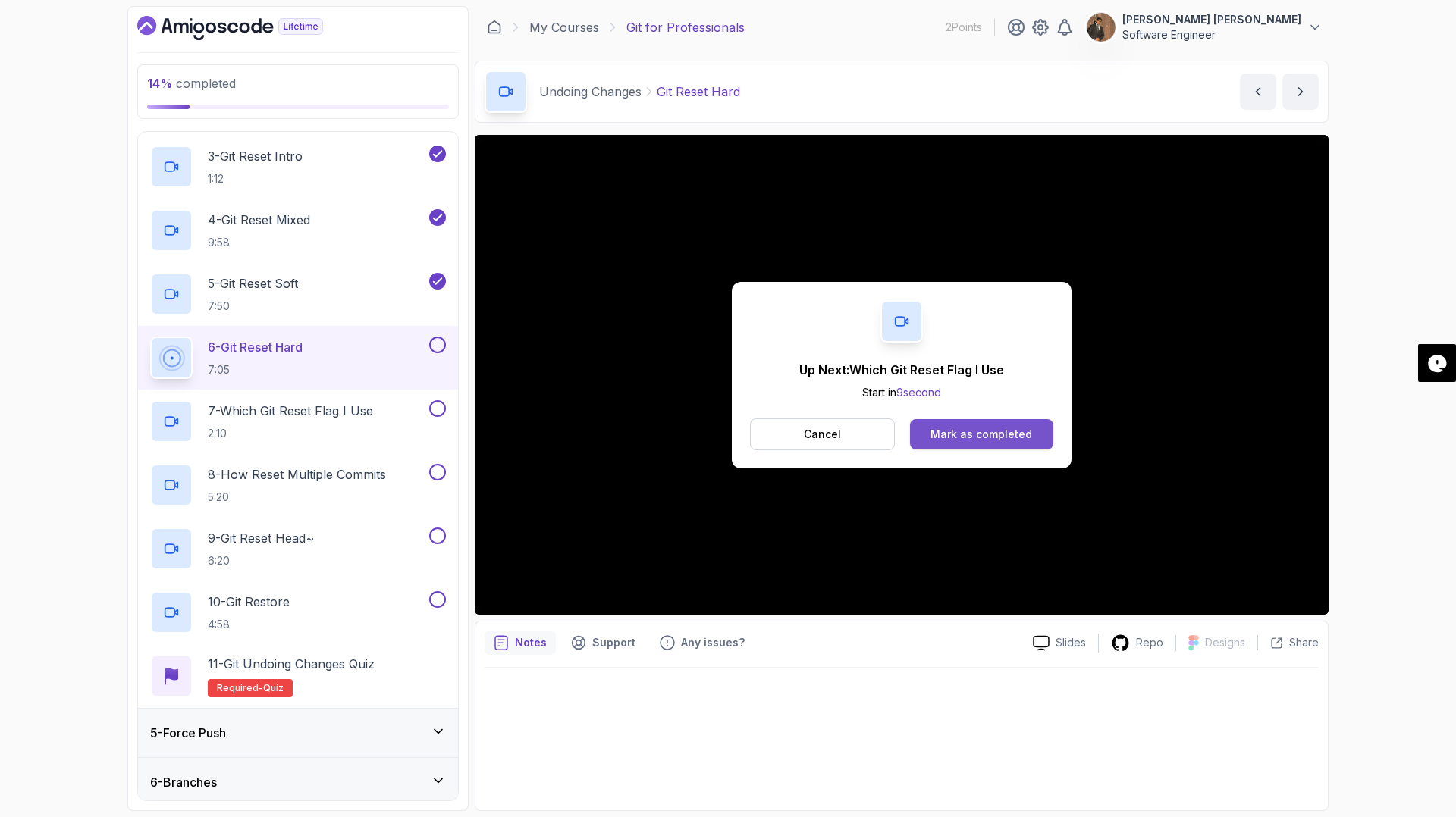
click at [987, 441] on div "Mark as completed" at bounding box center [981, 435] width 102 height 15
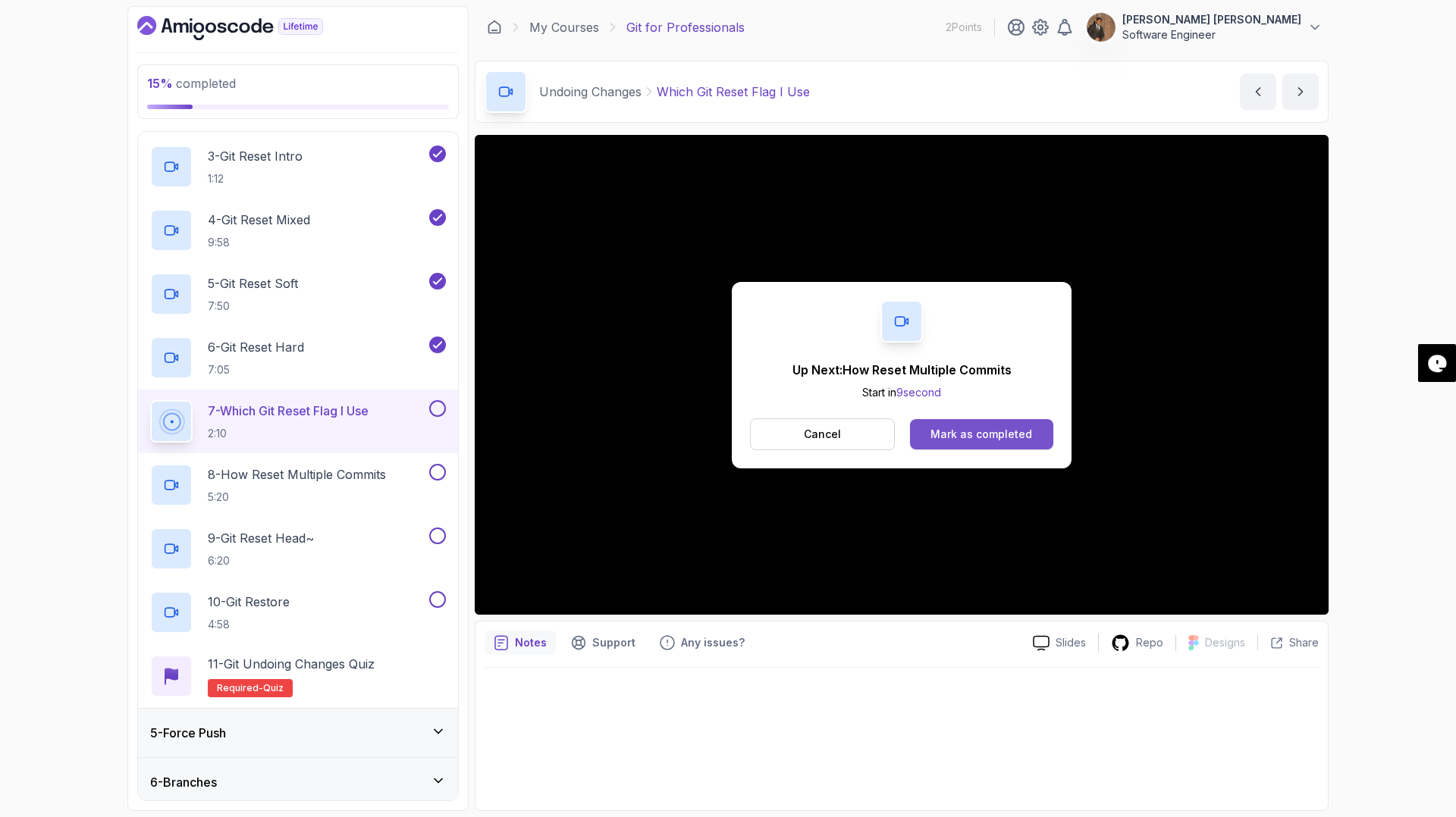
click at [1004, 432] on div "Mark as completed" at bounding box center [981, 435] width 102 height 15
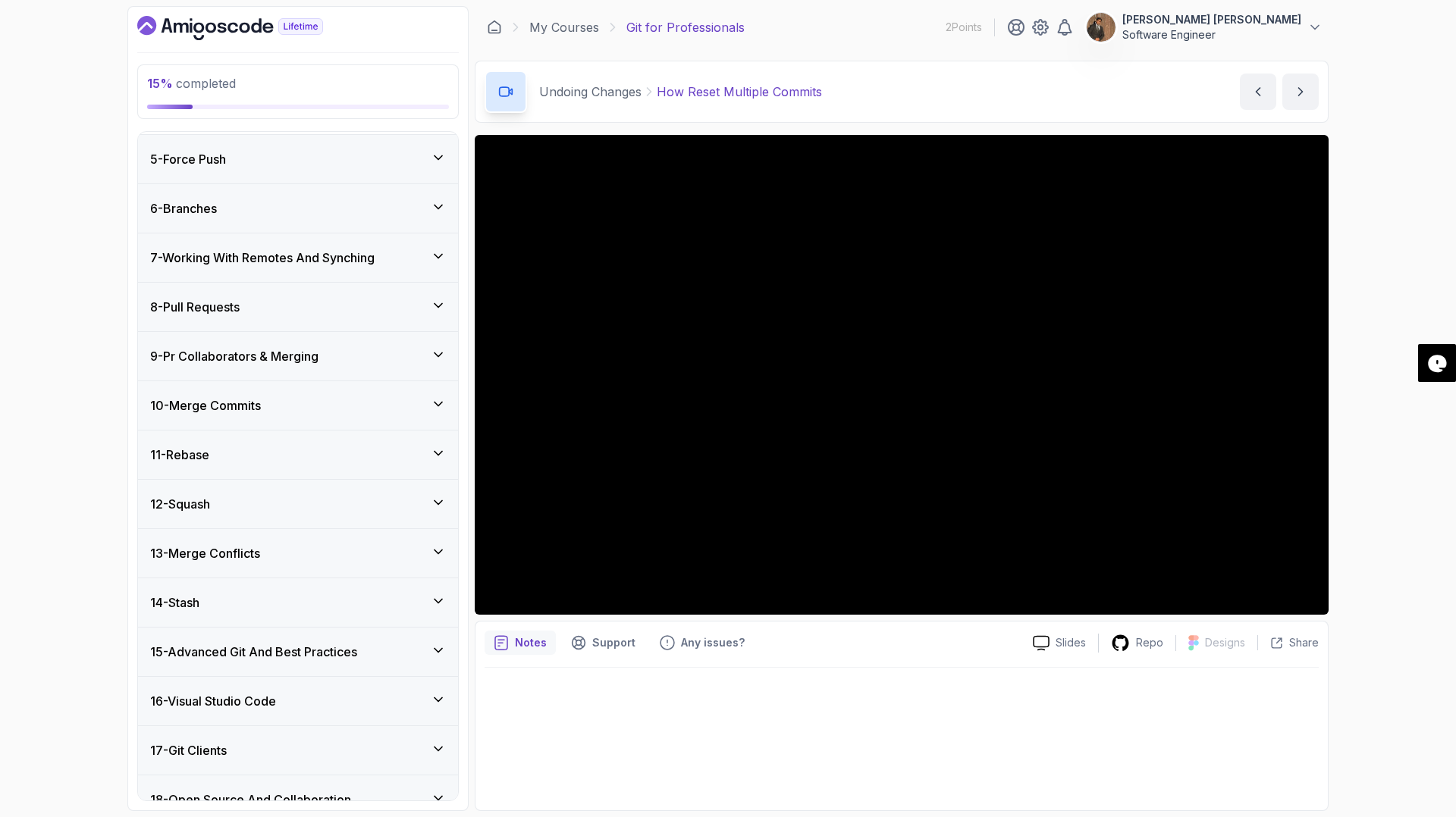
scroll to position [900, 0]
